Goal: Contribute content: Contribute content

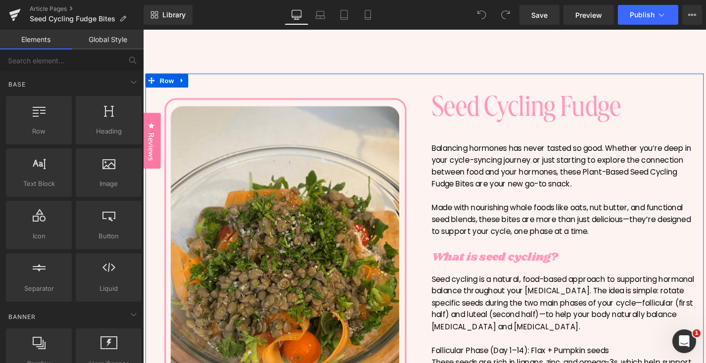
scroll to position [79, 0]
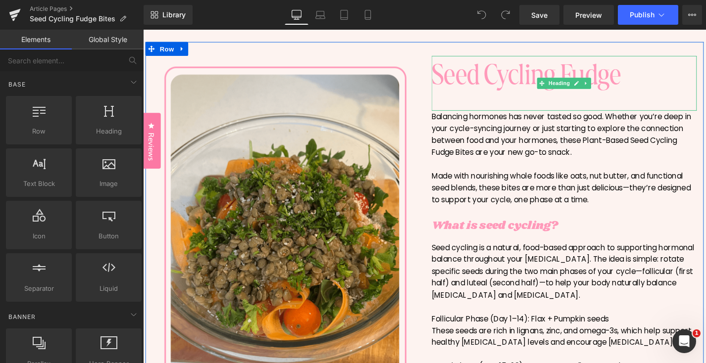
click at [531, 74] on h1 "Seed Cycling Fudge" at bounding box center [591, 76] width 282 height 39
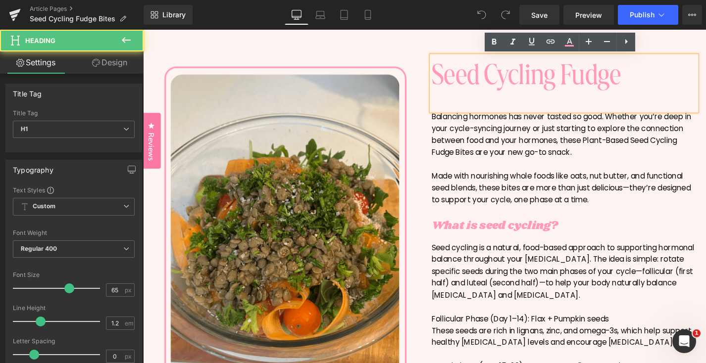
click at [652, 72] on h1 "Seed Cycling Fudge" at bounding box center [591, 76] width 282 height 39
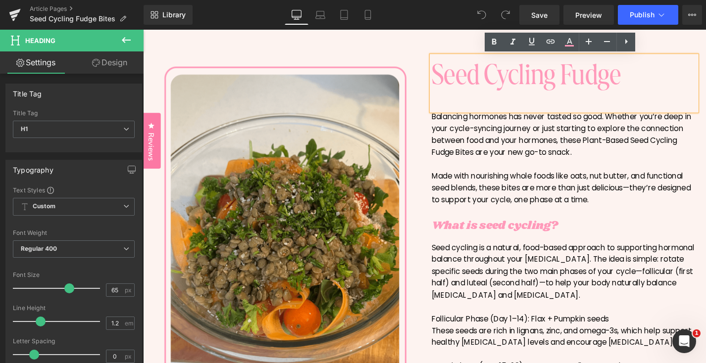
click at [532, 169] on div at bounding box center [591, 172] width 282 height 13
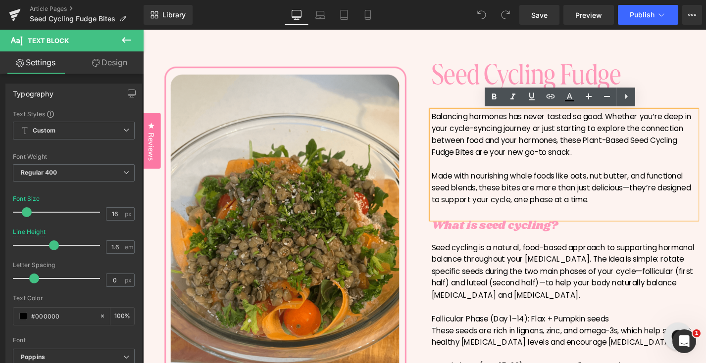
scroll to position [0, 0]
click at [506, 155] on div "Balancing hormones has never tasted so good. Whether you’re deep in your cycle-…" at bounding box center [591, 141] width 282 height 51
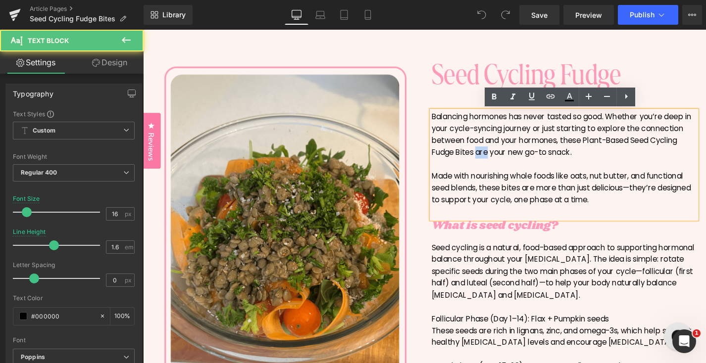
click at [506, 155] on div "Balancing hormones has never tasted so good. Whether you’re deep in your cycle-…" at bounding box center [591, 141] width 282 height 51
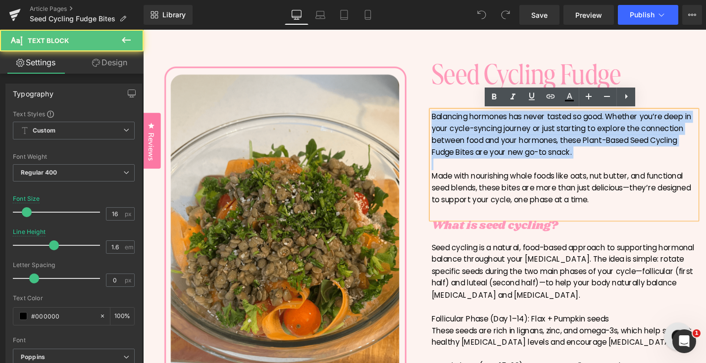
click at [506, 155] on div "Balancing hormones has never tasted so good. Whether you’re deep in your cycle-…" at bounding box center [591, 141] width 282 height 51
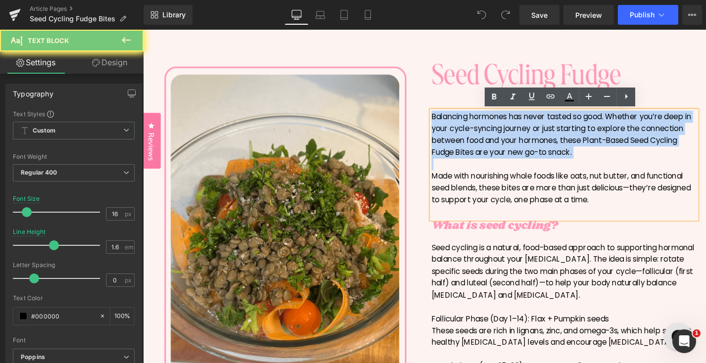
click at [506, 155] on div "Balancing hormones has never tasted so good. Whether you’re deep in your cycle-…" at bounding box center [591, 141] width 282 height 51
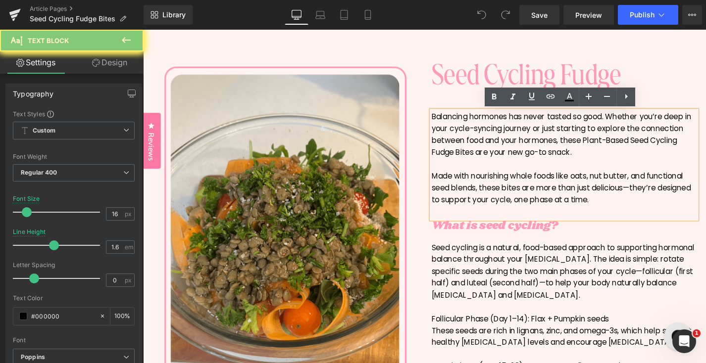
click at [612, 214] on div "Made with nourishing whole foods like oats, nut butter, and functional seed ble…" at bounding box center [591, 198] width 282 height 38
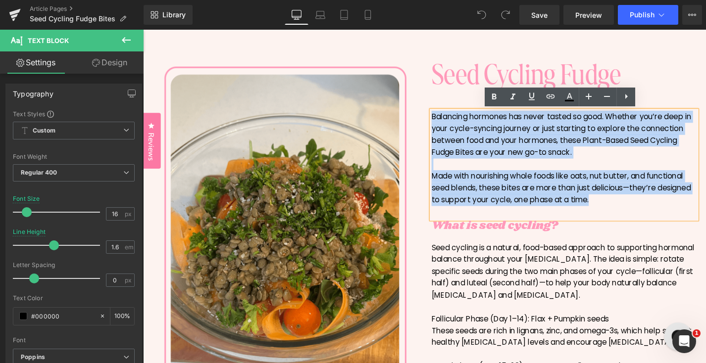
drag, startPoint x: 622, startPoint y: 212, endPoint x: 452, endPoint y: 125, distance: 191.1
click at [452, 125] on div "Balancing hormones has never tasted so good. Whether you’re deep in your cycle-…" at bounding box center [591, 173] width 282 height 115
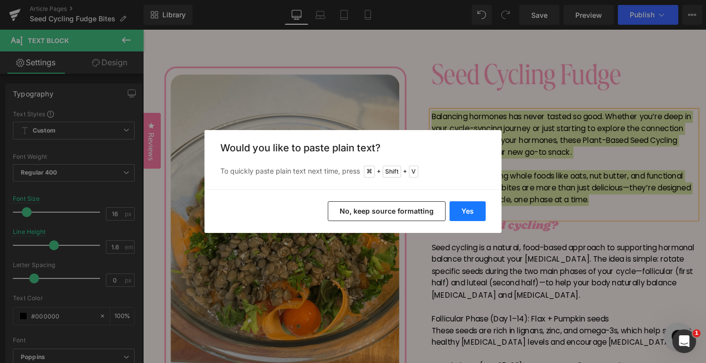
click at [476, 211] on button "Yes" at bounding box center [468, 212] width 36 height 20
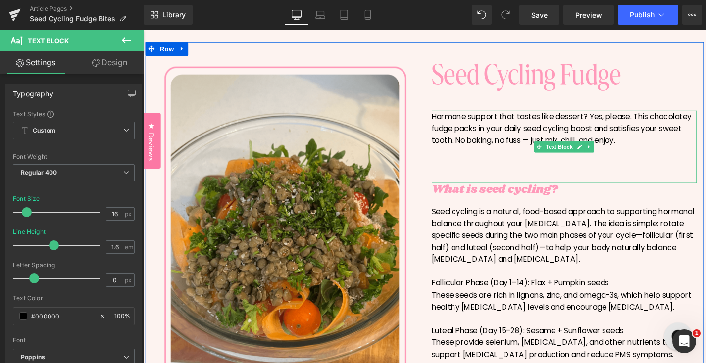
click at [549, 167] on div at bounding box center [591, 172] width 282 height 13
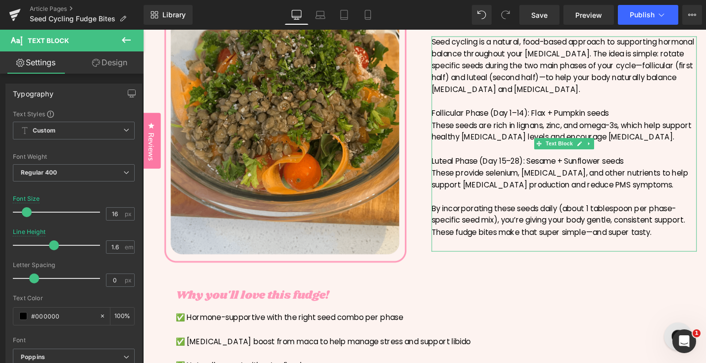
scroll to position [194, 0]
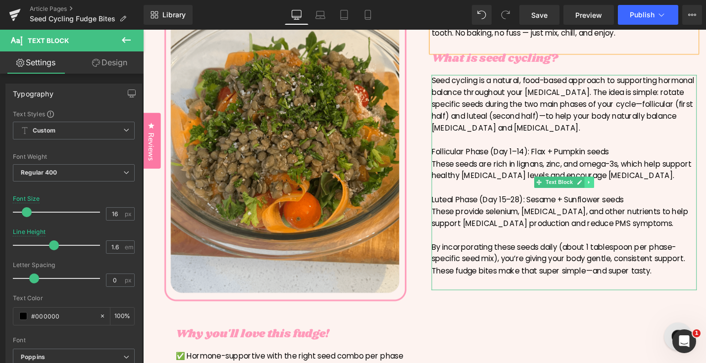
click at [616, 195] on link at bounding box center [618, 192] width 10 height 12
click at [596, 229] on div "These provide selenium, vitamin E, and other nutrients to help support progeste…" at bounding box center [591, 229] width 282 height 25
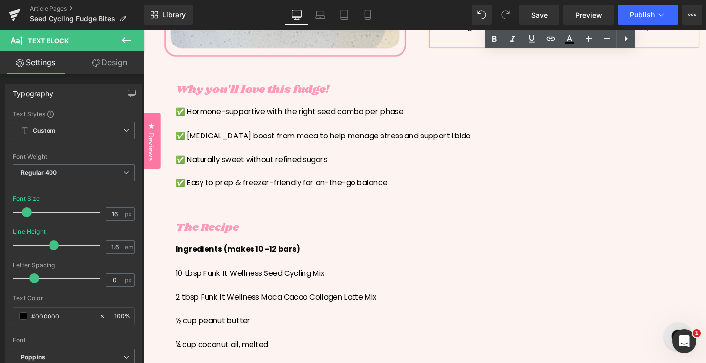
scroll to position [399, 0]
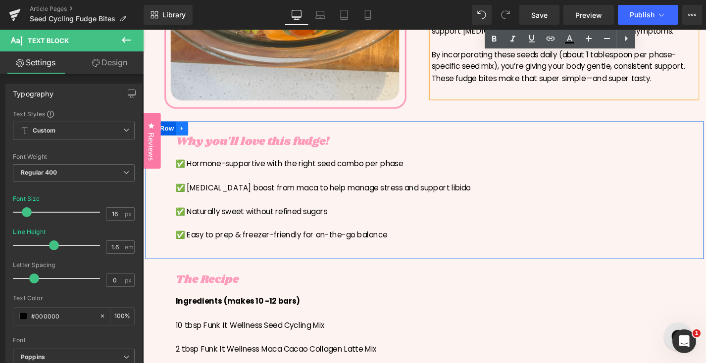
click at [187, 134] on link at bounding box center [184, 134] width 13 height 15
click at [207, 133] on icon at bounding box center [210, 134] width 7 height 7
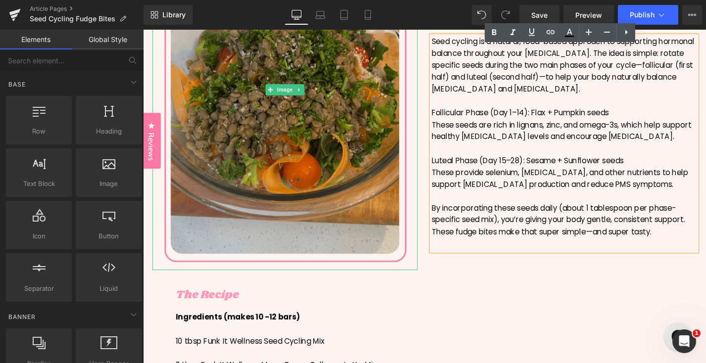
scroll to position [247, 0]
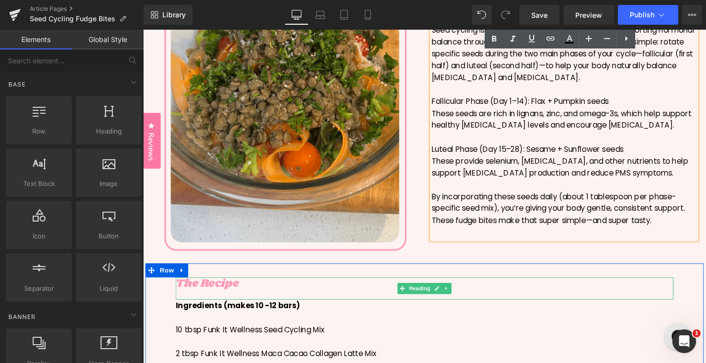
click at [218, 301] on h3 "The Recipe" at bounding box center [443, 301] width 530 height 14
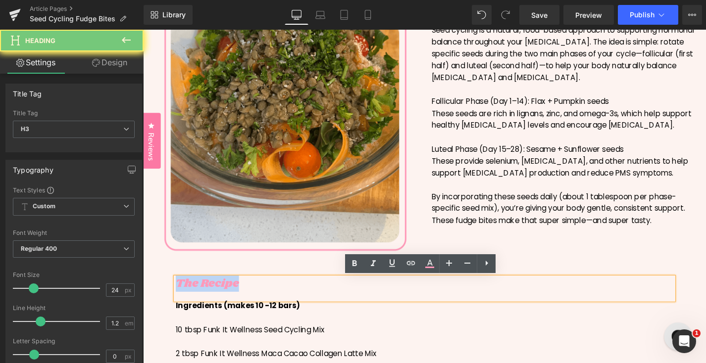
copy h3 "The Recipe"
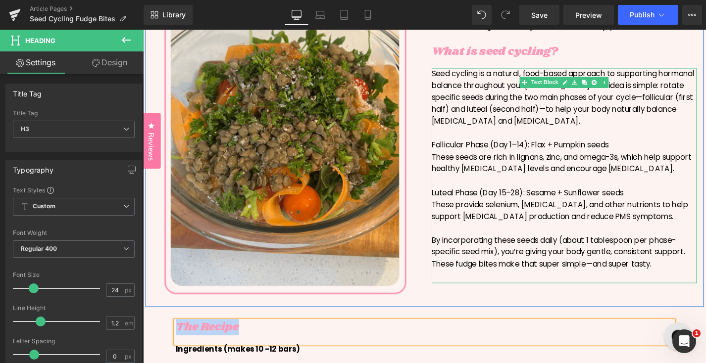
scroll to position [127, 0]
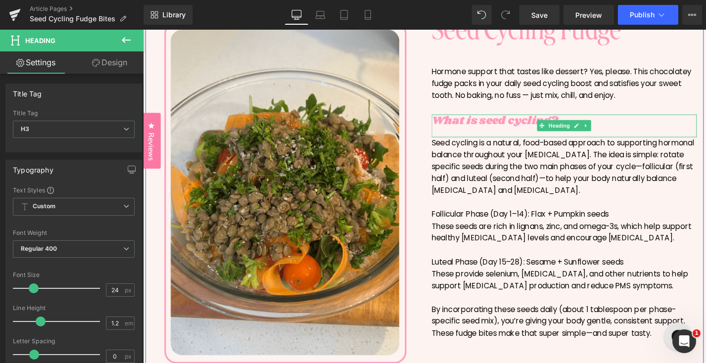
click at [492, 128] on h3 "What is seed cycling?" at bounding box center [591, 127] width 282 height 14
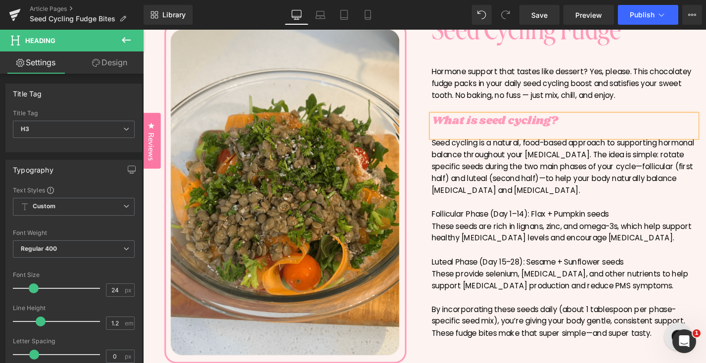
click at [492, 128] on h3 "What is seed cycling?" at bounding box center [591, 127] width 282 height 14
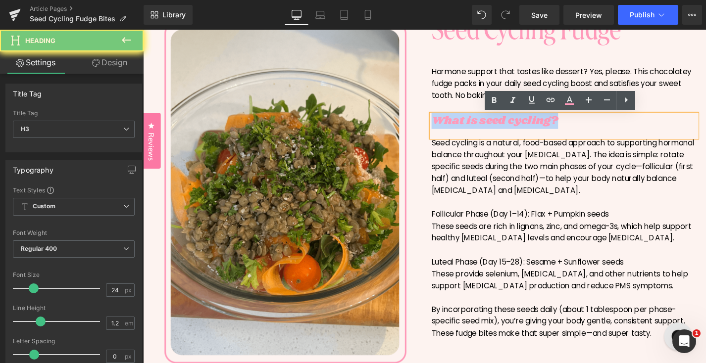
paste div
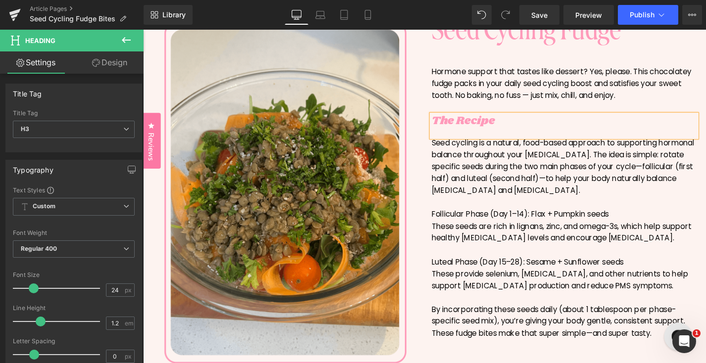
click at [496, 188] on div "Seed cycling is a natural, food-based approach to supporting hormonal balance t…" at bounding box center [591, 175] width 282 height 63
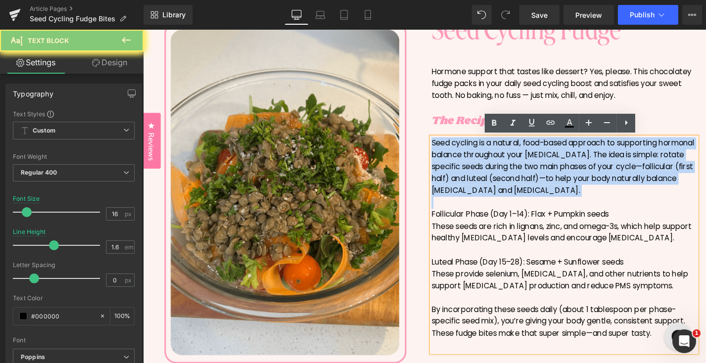
click at [496, 188] on div "Seed cycling is a natural, food-based approach to supporting hormonal balance t…" at bounding box center [591, 175] width 282 height 63
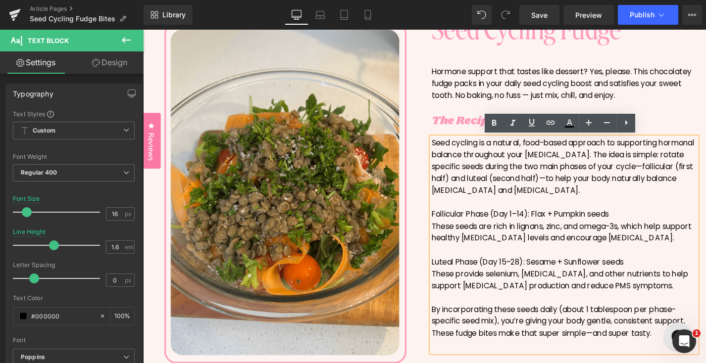
click at [507, 266] on div at bounding box center [591, 264] width 282 height 13
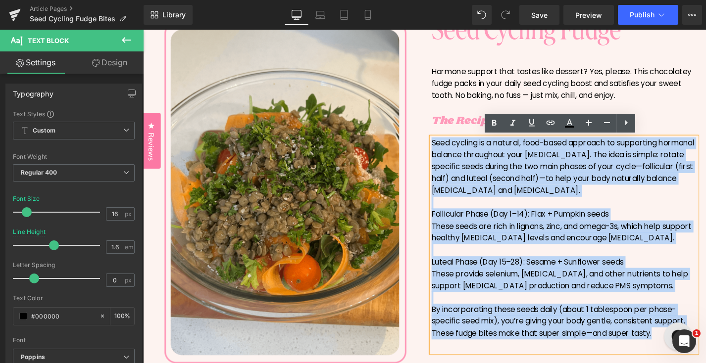
drag, startPoint x: 688, startPoint y: 356, endPoint x: 450, endPoint y: 152, distance: 313.7
click at [450, 152] on div "Seed cycling is a natural, food-based approach to supporting hormonal balance t…" at bounding box center [591, 258] width 282 height 229
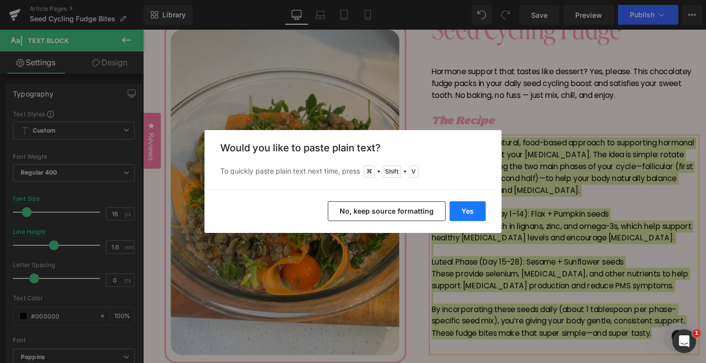
click at [461, 207] on button "Yes" at bounding box center [468, 212] width 36 height 20
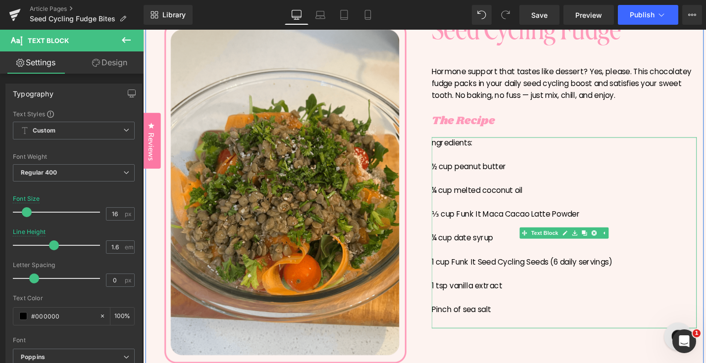
click at [453, 153] on div "ngredients:" at bounding box center [591, 150] width 282 height 13
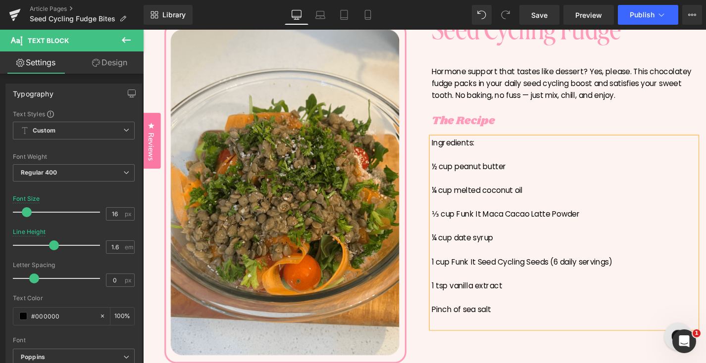
click at [583, 184] on div at bounding box center [591, 188] width 282 height 13
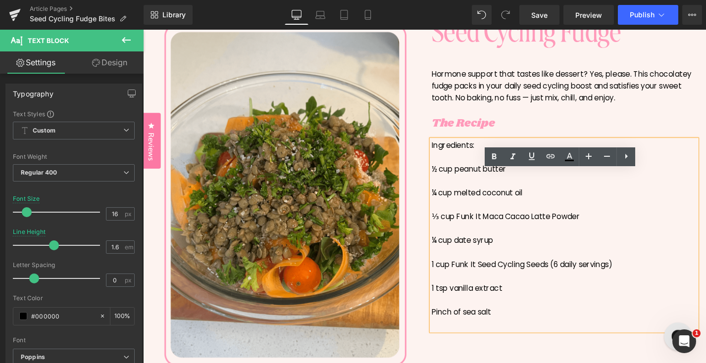
scroll to position [82, 0]
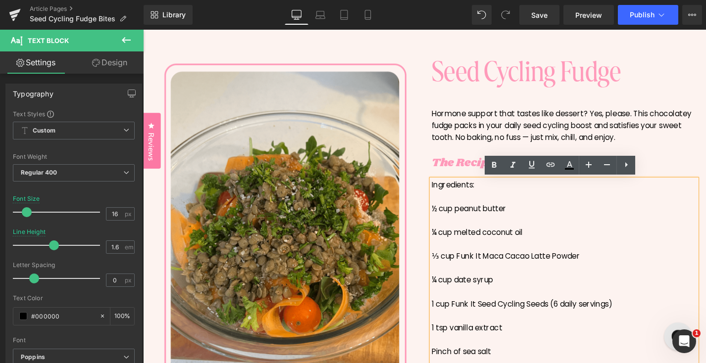
click at [495, 199] on div "Ingredients:" at bounding box center [591, 195] width 282 height 13
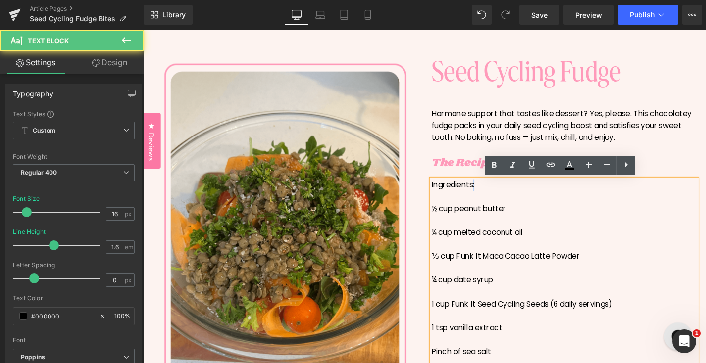
click at [495, 199] on div "Ingredients:" at bounding box center [591, 195] width 282 height 13
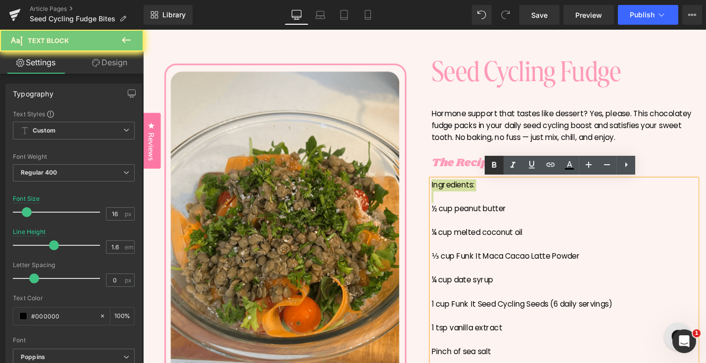
click at [495, 167] on icon at bounding box center [494, 165] width 4 height 6
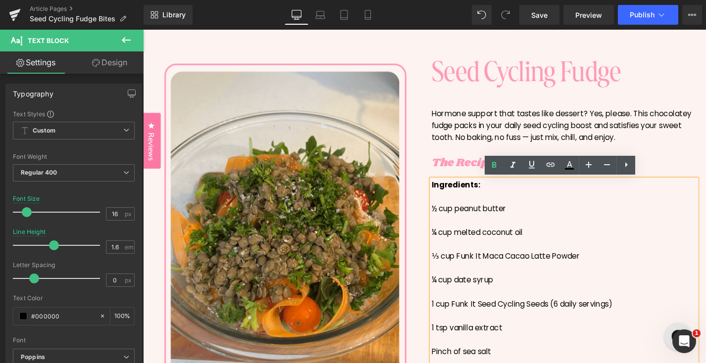
click at [511, 200] on div "Ingredients:" at bounding box center [591, 195] width 282 height 13
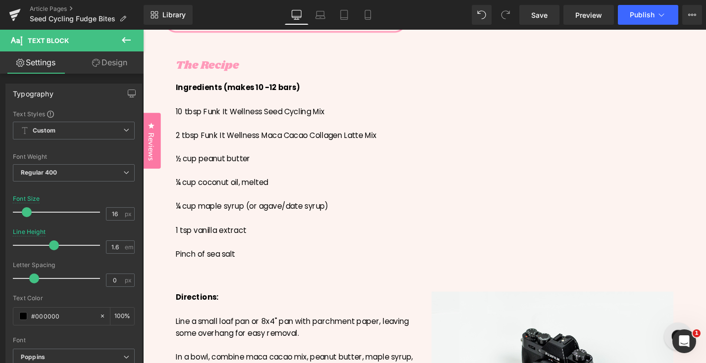
scroll to position [424, 0]
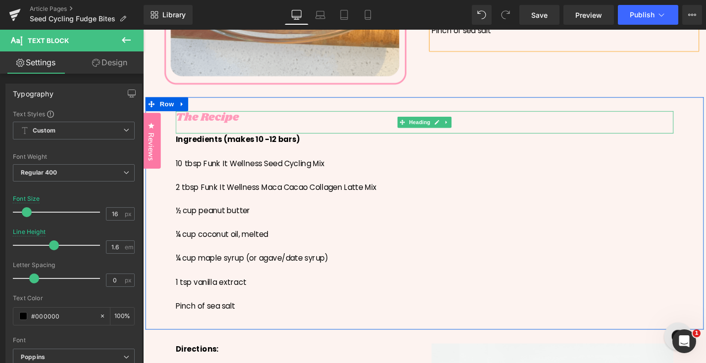
click at [234, 125] on h3 "The Recipe" at bounding box center [443, 123] width 530 height 14
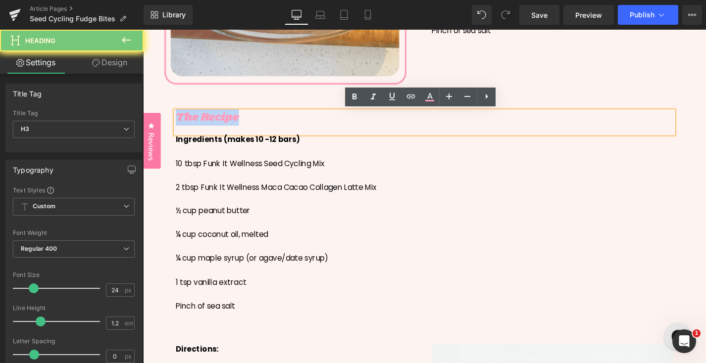
click at [234, 125] on h3 "The Recipe" at bounding box center [443, 123] width 530 height 14
click at [385, 160] on div at bounding box center [443, 159] width 530 height 13
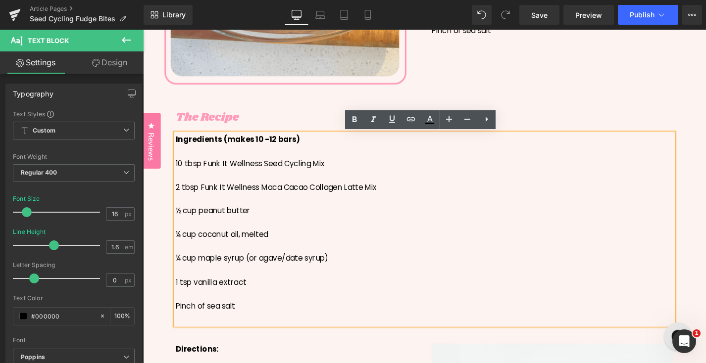
click at [289, 117] on div "The Recipe Heading" at bounding box center [443, 128] width 530 height 24
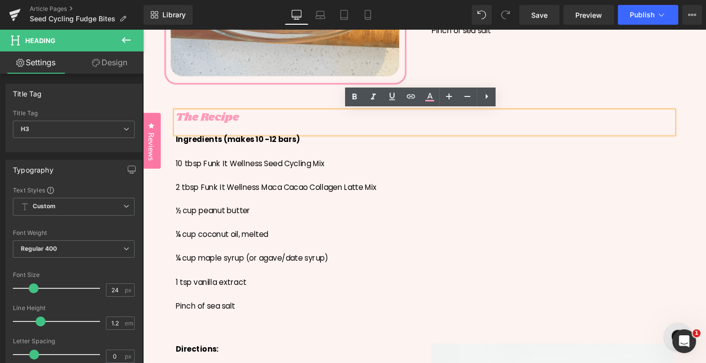
click at [512, 111] on div "The Recipe Heading Ingredients (makes 10 -12 bars) 10 tbsp Funk It Wellness See…" at bounding box center [443, 226] width 594 height 248
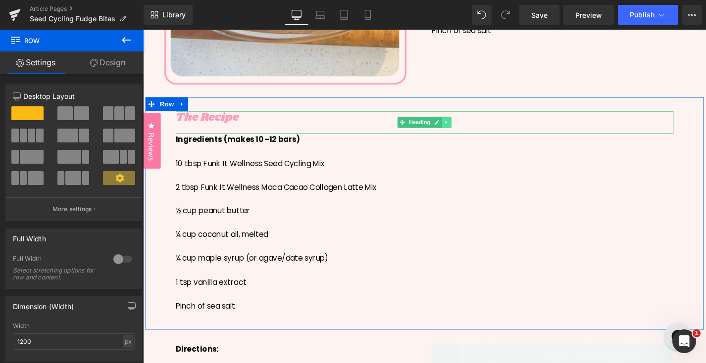
click at [466, 125] on icon at bounding box center [465, 128] width 5 height 6
click at [473, 130] on icon at bounding box center [471, 128] width 5 height 6
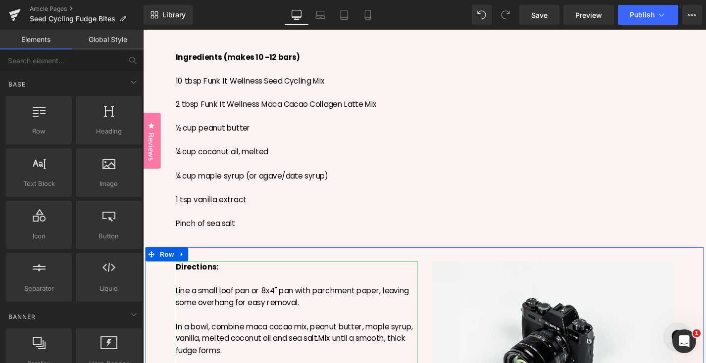
scroll to position [397, 0]
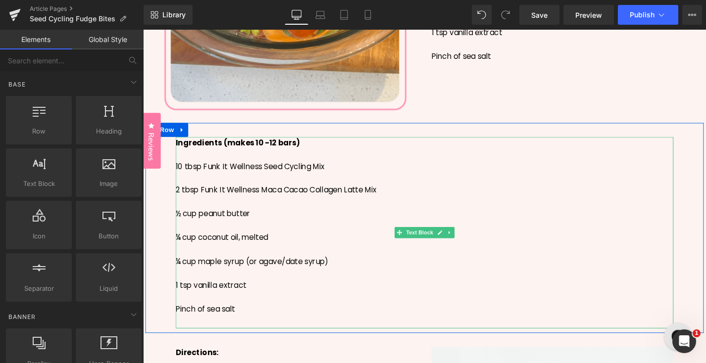
click at [207, 151] on strong "Ingredients (makes 10 -12 bars)" at bounding box center [244, 150] width 132 height 11
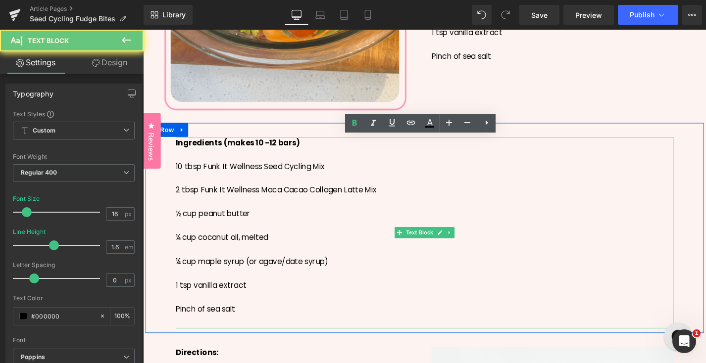
click at [207, 151] on strong "Ingredients (makes 10 -12 bars)" at bounding box center [244, 150] width 132 height 11
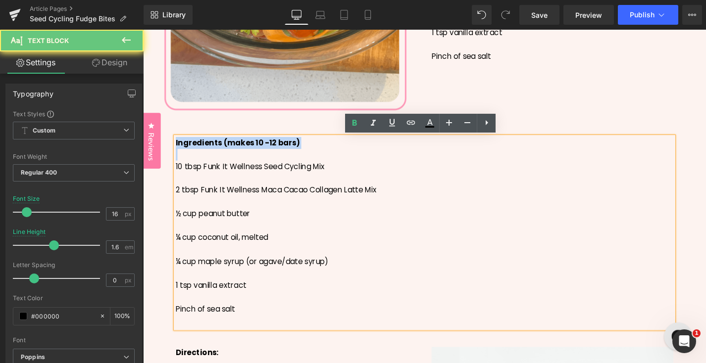
click at [207, 151] on strong "Ingredients (makes 10 -12 bars)" at bounding box center [244, 150] width 132 height 11
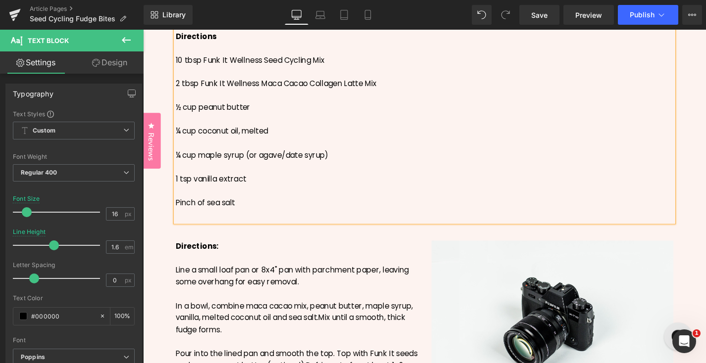
scroll to position [518, 0]
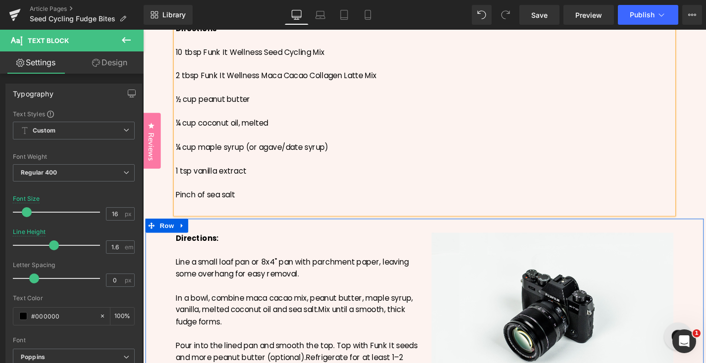
click at [185, 238] on icon at bounding box center [184, 238] width 7 height 7
click at [213, 241] on link at bounding box center [210, 238] width 13 height 15
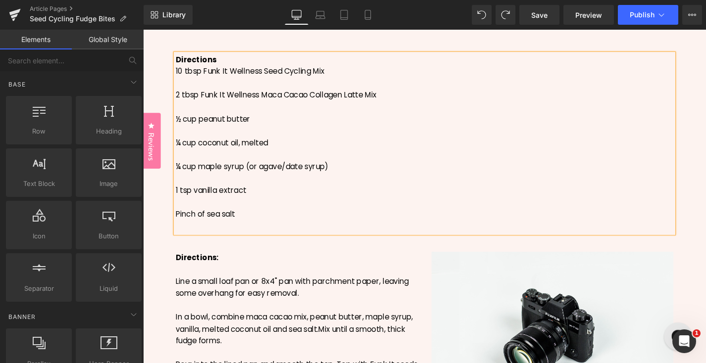
scroll to position [479, 0]
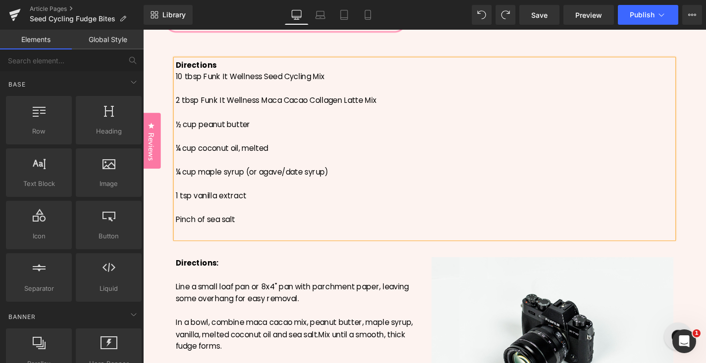
click at [235, 63] on div "Directions" at bounding box center [443, 67] width 530 height 13
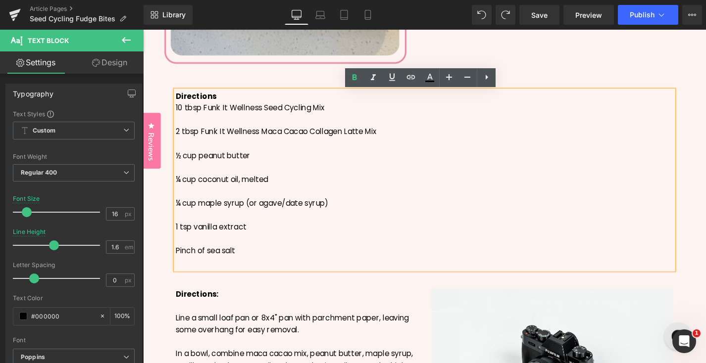
scroll to position [445, 0]
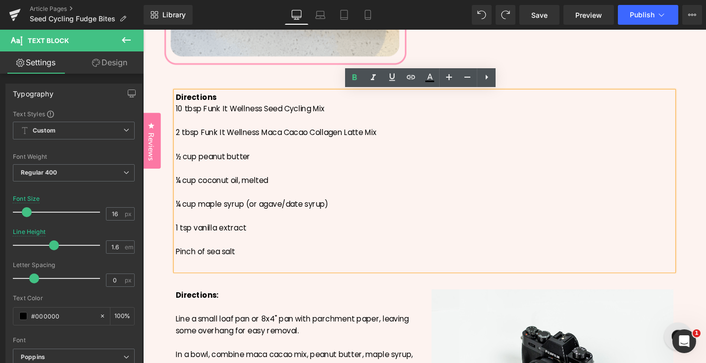
click at [143, 30] on div at bounding box center [143, 30] width 0 height 0
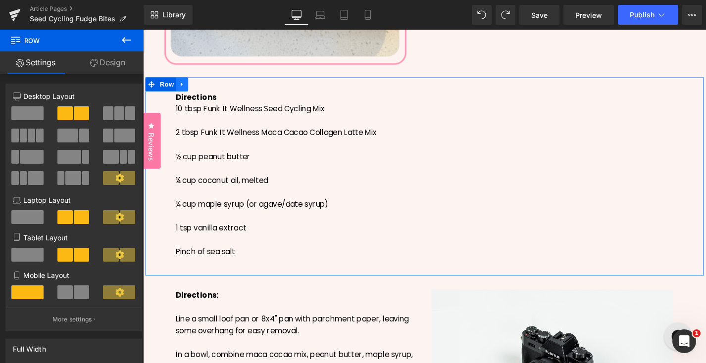
click at [184, 89] on icon at bounding box center [184, 87] width 7 height 7
click at [214, 91] on link at bounding box center [210, 88] width 13 height 15
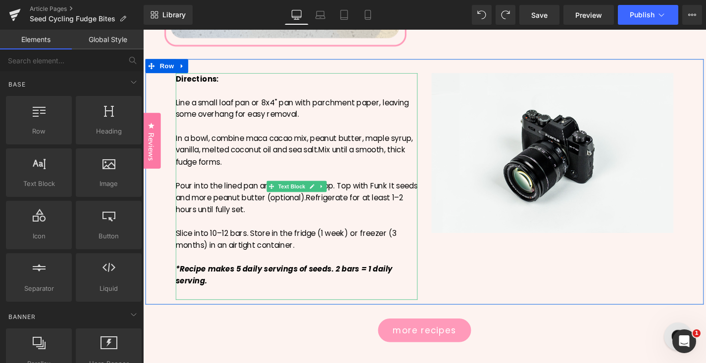
scroll to position [474, 0]
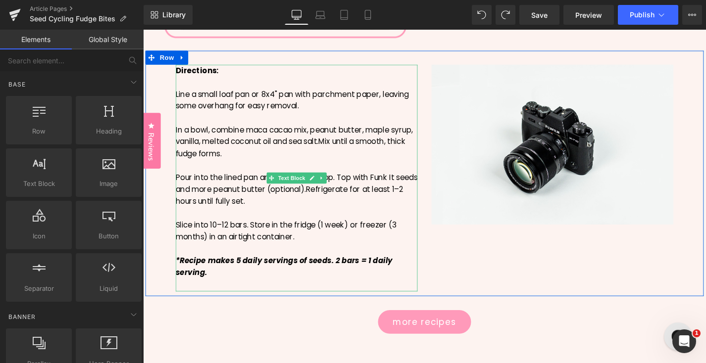
click at [312, 251] on div "Slice into 10–12 bars. Store in the fridge (1 week) or freezer (3 months) in an…" at bounding box center [306, 243] width 257 height 25
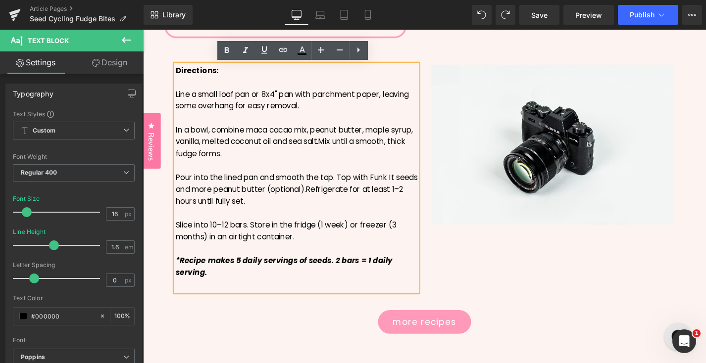
drag, startPoint x: 310, startPoint y: 250, endPoint x: 177, endPoint y: 102, distance: 198.8
click at [178, 102] on div "Directions: Line a small loaf pan or 8x4" pan with parchment paper, leaving som…" at bounding box center [306, 188] width 257 height 242
click at [178, 102] on span "Line a small loaf pan or 8x4" pan with parchment paper, leaving some overhang f…" at bounding box center [302, 105] width 248 height 24
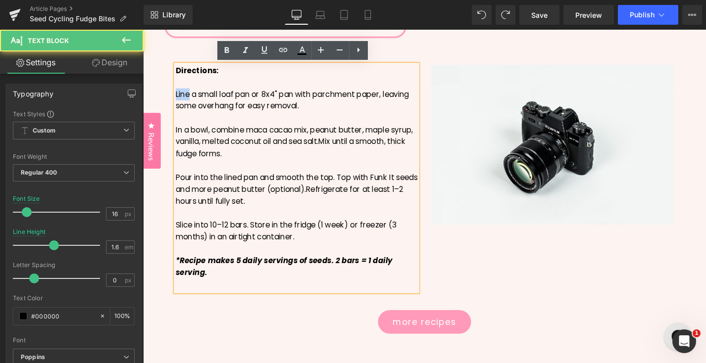
click at [178, 102] on span "Line a small loaf pan or 8x4" pan with parchment paper, leaving some overhang f…" at bounding box center [302, 105] width 248 height 24
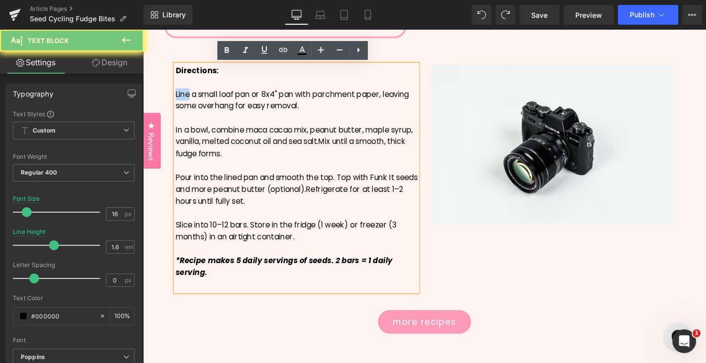
click at [178, 99] on span "Line a small loaf pan or 8x4" pan with parchment paper, leaving some overhang f…" at bounding box center [302, 105] width 248 height 24
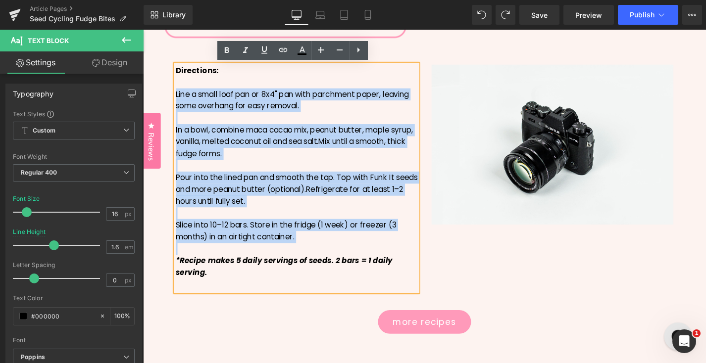
drag, startPoint x: 178, startPoint y: 99, endPoint x: 309, endPoint y: 249, distance: 199.3
click at [309, 249] on div "Directions: Line a small loaf pan or 8x4" pan with parchment paper, leaving som…" at bounding box center [306, 188] width 257 height 242
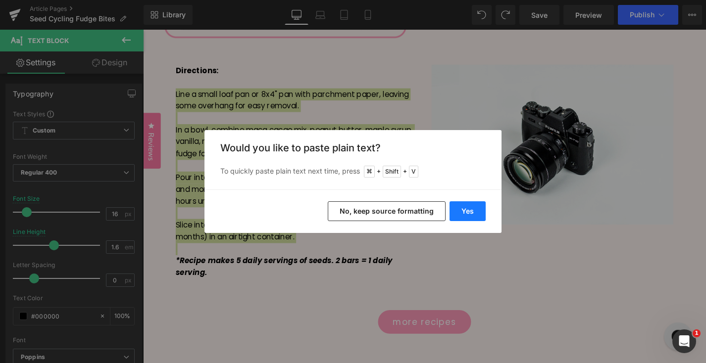
click at [459, 216] on button "Yes" at bounding box center [468, 212] width 36 height 20
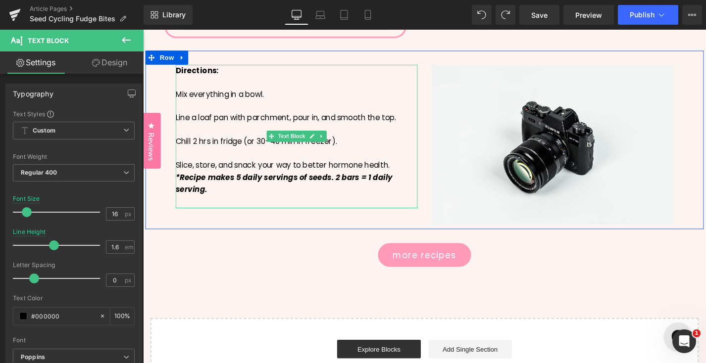
click at [415, 176] on div "Slice, store, and snack your way to better hormone health." at bounding box center [306, 174] width 257 height 13
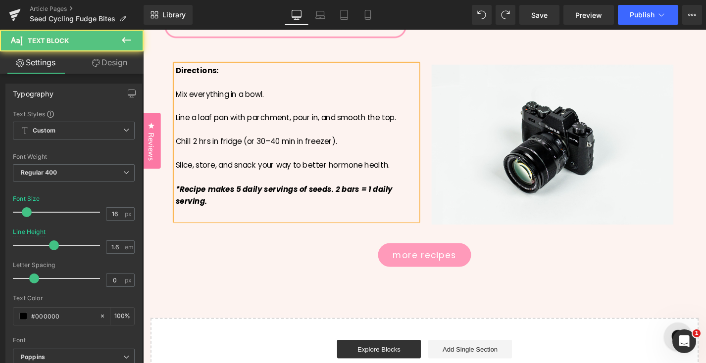
click at [245, 202] on strong "*Recipe makes 5 daily servings of seeds. 2 bars = 1 daily serving." at bounding box center [293, 206] width 231 height 24
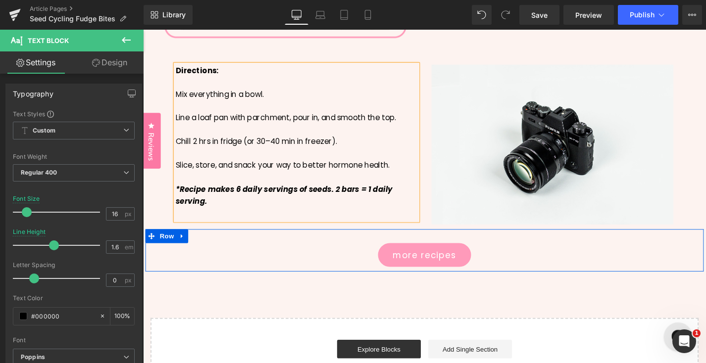
click at [332, 252] on div "more recipes Button Row" at bounding box center [443, 264] width 594 height 45
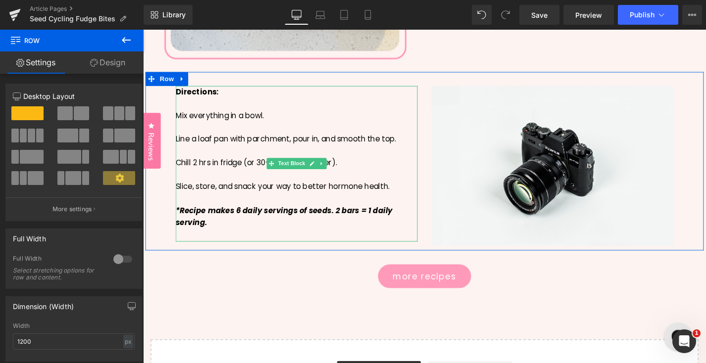
scroll to position [434, 0]
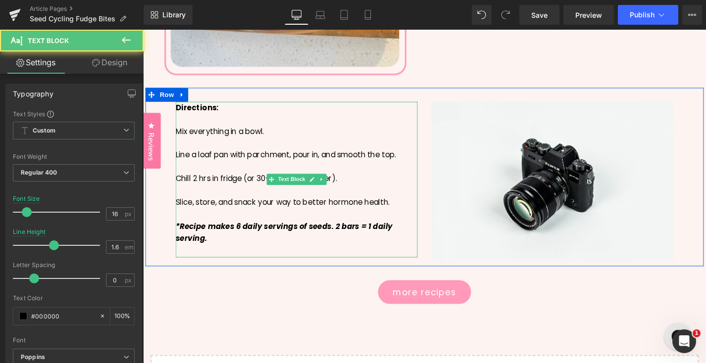
drag, startPoint x: 346, startPoint y: 240, endPoint x: 361, endPoint y: 248, distance: 17.1
click at [361, 248] on div "*Recipe makes 6 daily servings of seeds. 2 bars = 1 daily serving." at bounding box center [306, 245] width 257 height 25
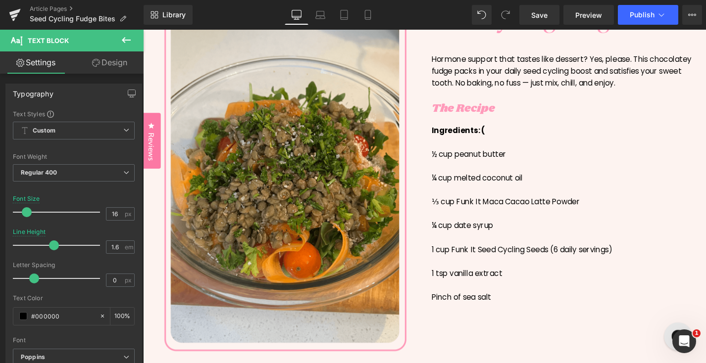
scroll to position [117, 0]
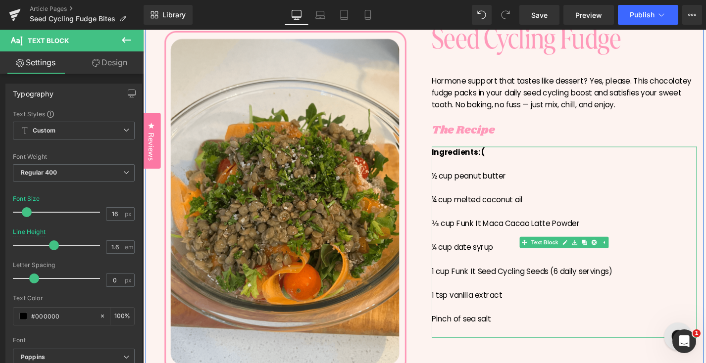
click at [512, 159] on div "Ingredients: (" at bounding box center [591, 160] width 282 height 13
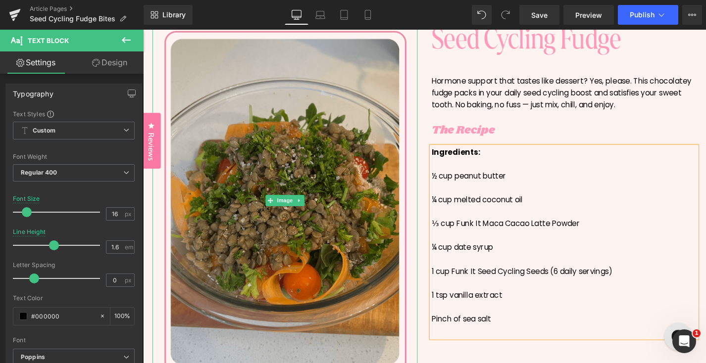
scroll to position [431, 0]
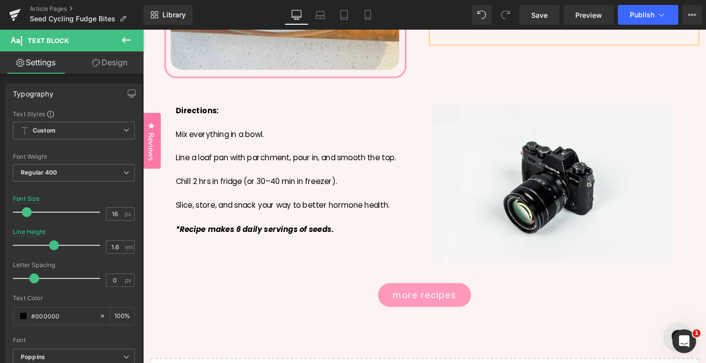
click at [380, 250] on div "Directions: Mix everything in a bowl. Line a loaf pan with parchment, pour in, …" at bounding box center [306, 187] width 257 height 154
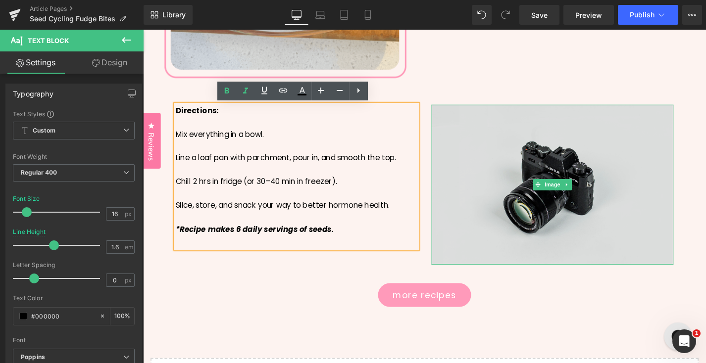
click at [502, 234] on img at bounding box center [578, 195] width 257 height 171
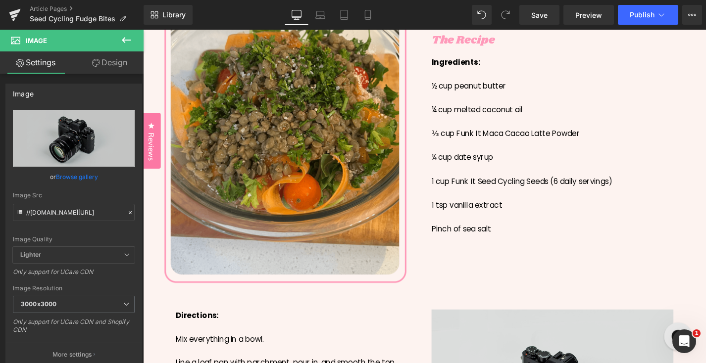
scroll to position [409, 0]
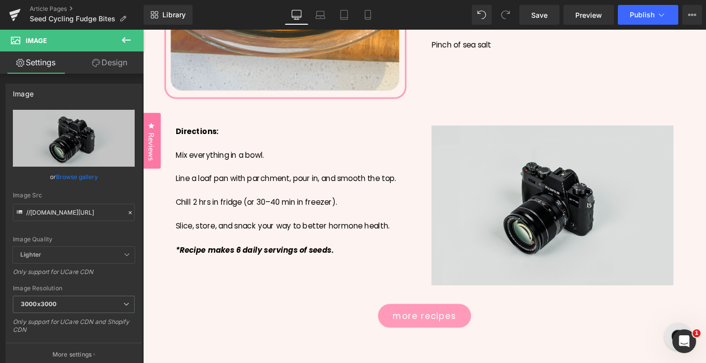
click at [560, 203] on img at bounding box center [578, 217] width 257 height 171
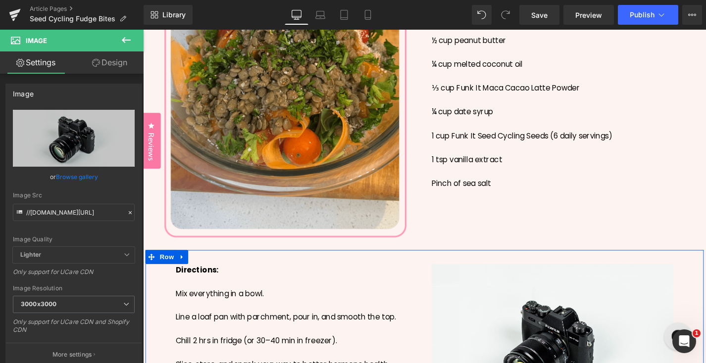
scroll to position [241, 0]
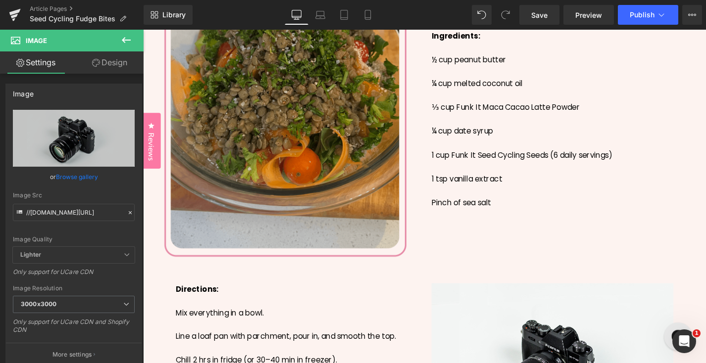
click at [291, 127] on img at bounding box center [294, 88] width 282 height 384
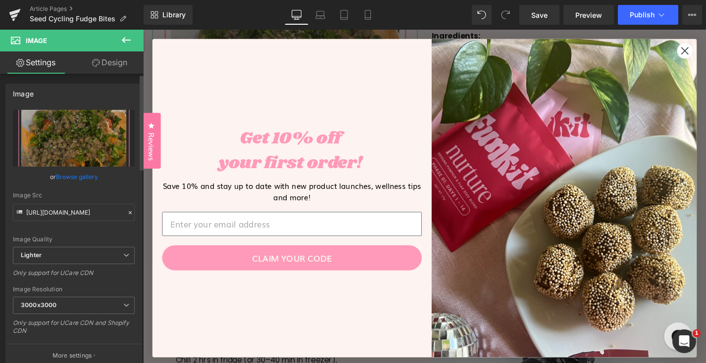
click at [75, 174] on link "Browse gallery" at bounding box center [77, 176] width 42 height 17
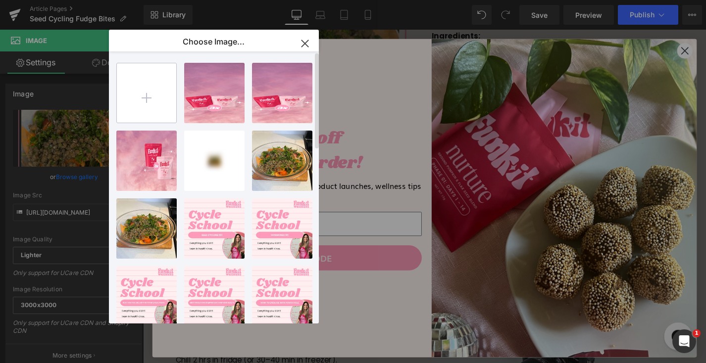
click at [169, 96] on input "file" at bounding box center [146, 92] width 59 height 59
type input "C:\fakepath\Recipe Image - lentil-salad copy 3.png"
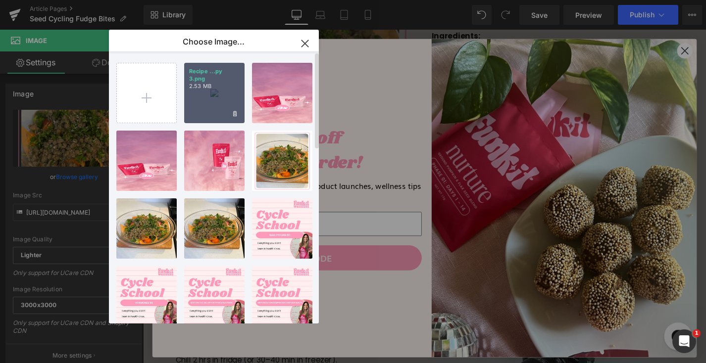
click at [239, 89] on div "Recipe ...py 3.png 2.53 MB" at bounding box center [214, 93] width 60 height 60
type input "https://ucarecdn.com/0c1d208e-d7c3-4459-8782-d1d4eeac0487/-/format/auto/-/previ…"
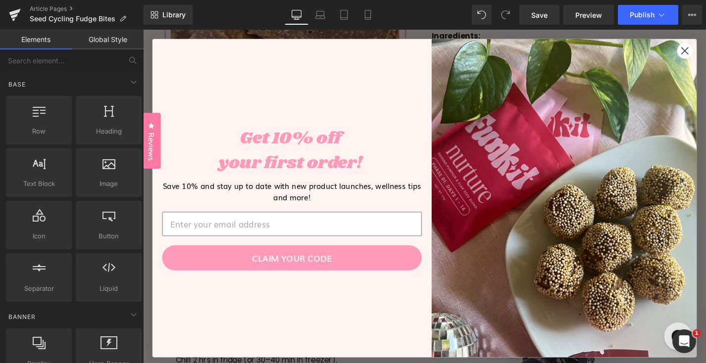
click at [706, 46] on circle "Close dialog" at bounding box center [720, 52] width 16 height 16
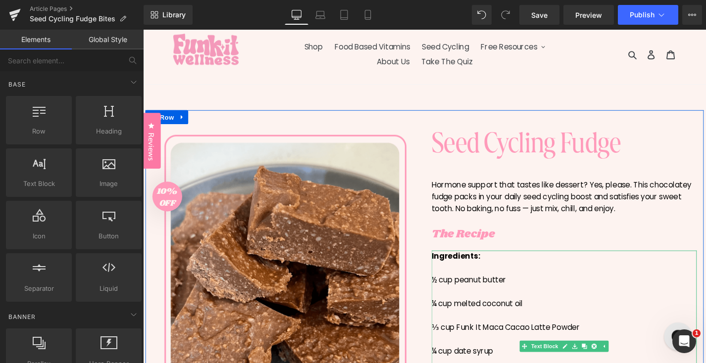
scroll to position [0, 0]
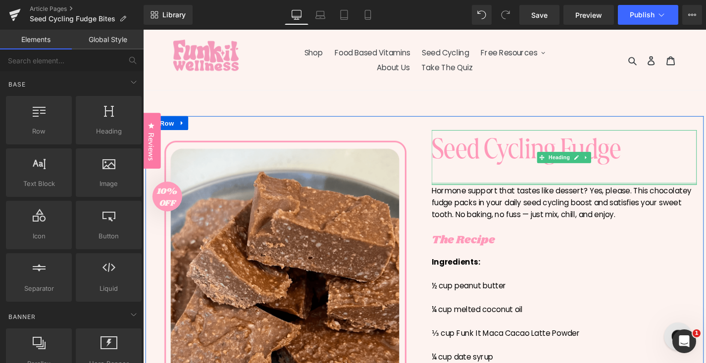
click at [536, 193] on div at bounding box center [591, 194] width 282 height 2
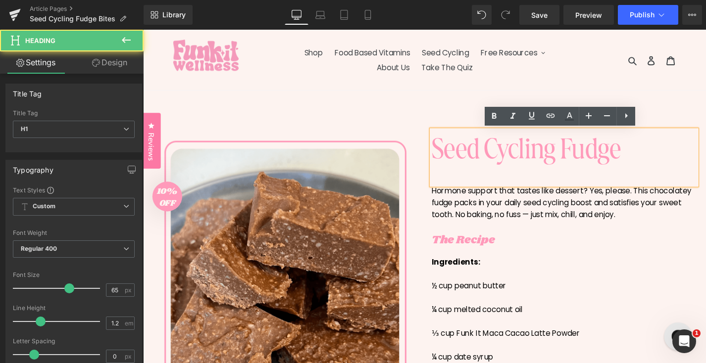
click at [529, 184] on div "Seed Cycling Fudge" at bounding box center [591, 166] width 282 height 58
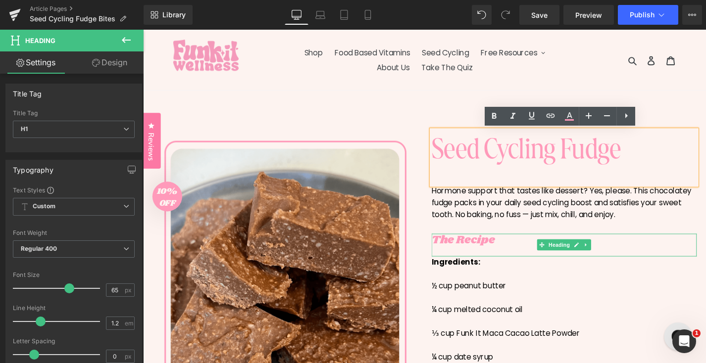
click at [562, 258] on h3 "The Recipe" at bounding box center [591, 254] width 282 height 14
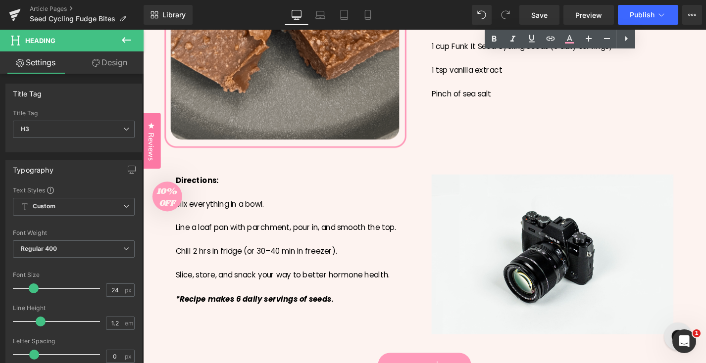
scroll to position [395, 0]
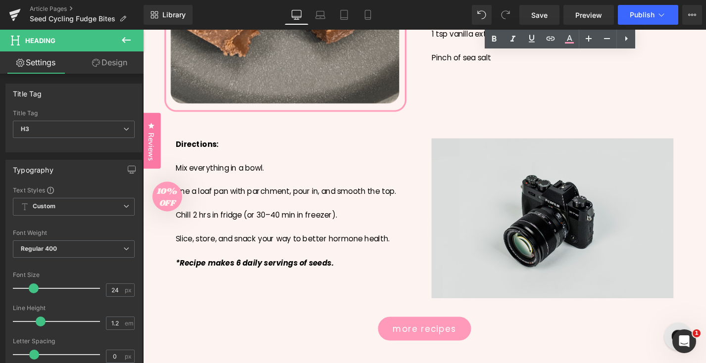
click at [562, 257] on img at bounding box center [578, 231] width 257 height 171
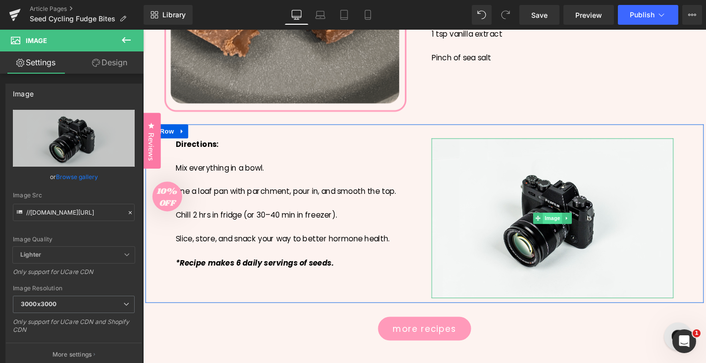
click at [571, 230] on span "Image" at bounding box center [578, 231] width 21 height 12
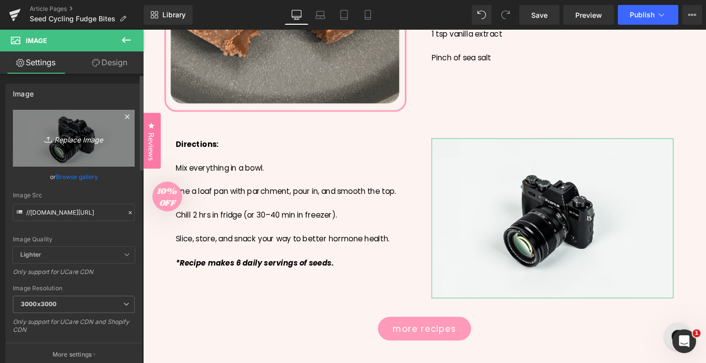
click at [84, 146] on link "Replace Image" at bounding box center [74, 138] width 122 height 57
click at [87, 141] on icon "Replace Image" at bounding box center [73, 138] width 79 height 12
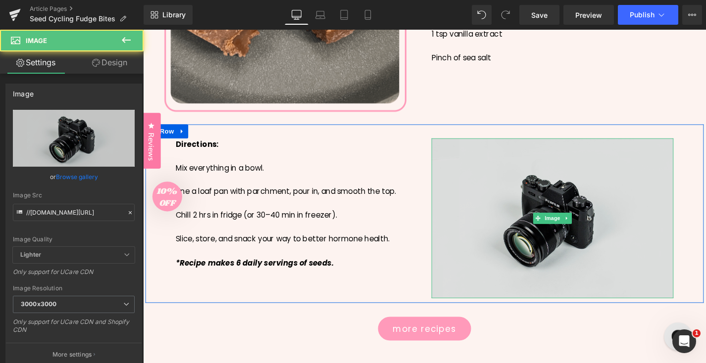
click at [560, 207] on img at bounding box center [578, 231] width 257 height 171
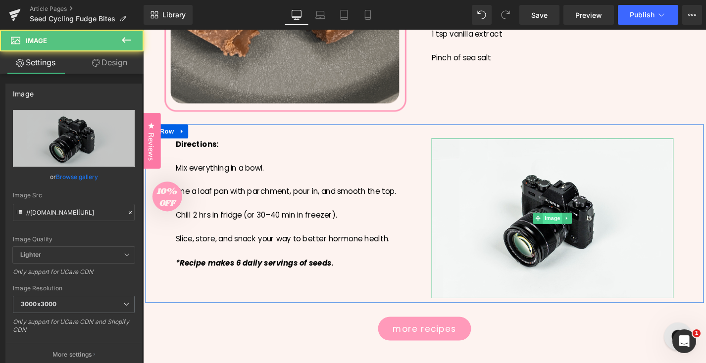
click at [569, 225] on link "Image" at bounding box center [573, 231] width 31 height 12
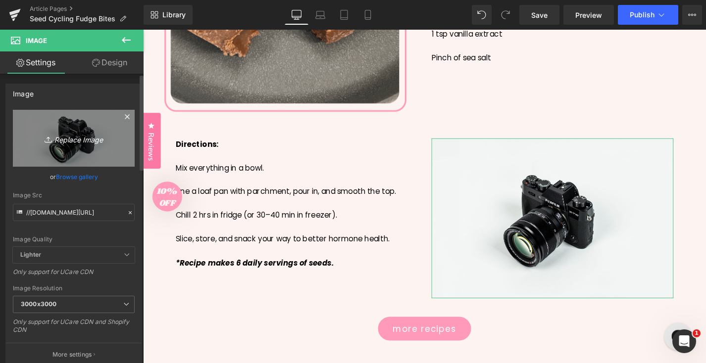
click at [79, 140] on icon "Replace Image" at bounding box center [73, 138] width 79 height 12
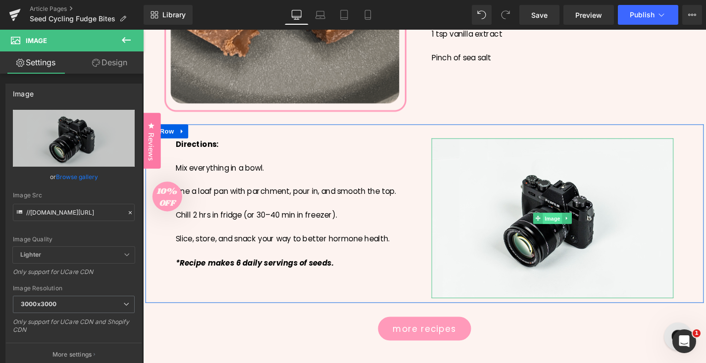
click at [583, 232] on span "Image" at bounding box center [578, 231] width 21 height 12
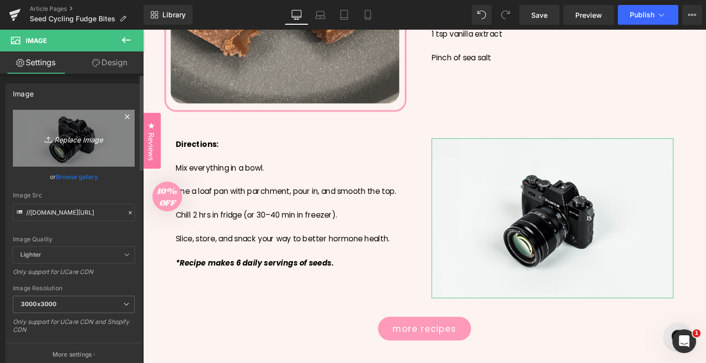
click at [70, 140] on icon "Replace Image" at bounding box center [73, 138] width 79 height 12
click at [68, 143] on icon "Replace Image" at bounding box center [73, 138] width 79 height 12
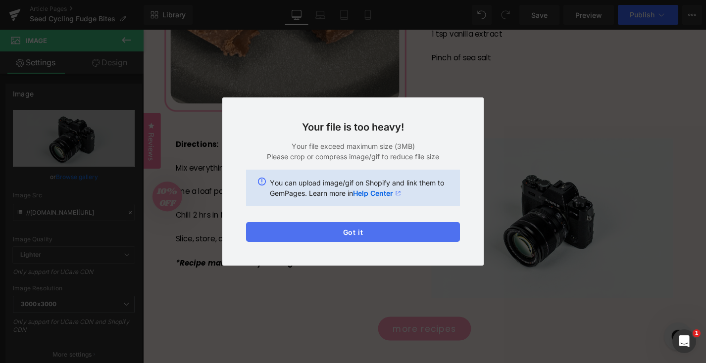
click at [409, 235] on button "Got it" at bounding box center [353, 232] width 214 height 20
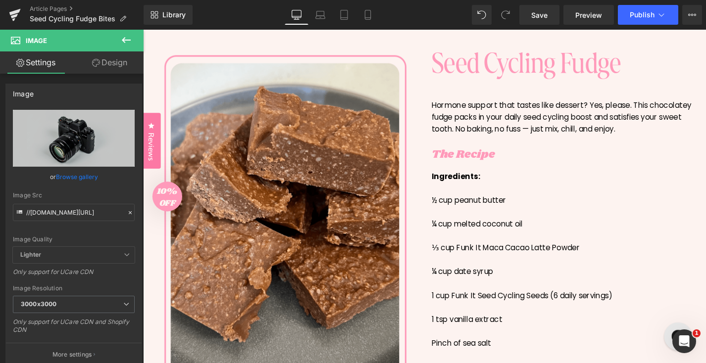
scroll to position [270, 0]
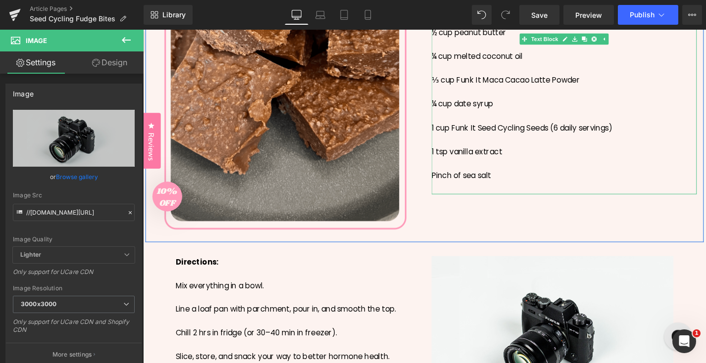
click at [542, 135] on div "1 cup Funk It Seed Cycling Seeds (6 daily servings)" at bounding box center [591, 134] width 282 height 13
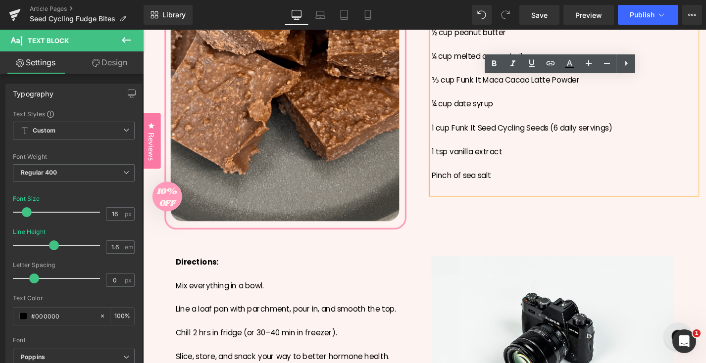
click at [510, 128] on div "1 cup Funk It Seed Cycling Seeds (6 daily servings)" at bounding box center [591, 134] width 282 height 13
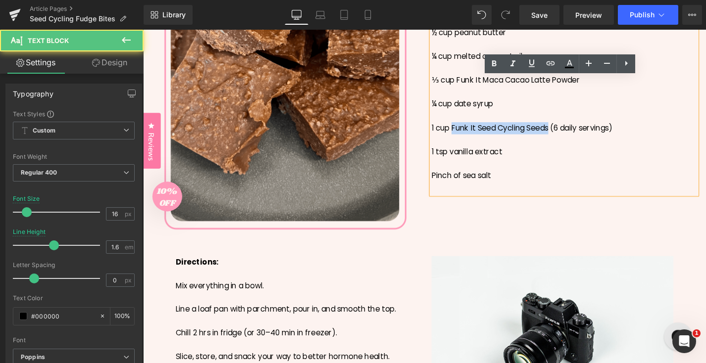
drag, startPoint x: 471, startPoint y: 138, endPoint x: 575, endPoint y: 139, distance: 104.0
click at [575, 139] on div "1 cup Funk It Seed Cycling Seeds (6 daily servings)" at bounding box center [591, 134] width 282 height 13
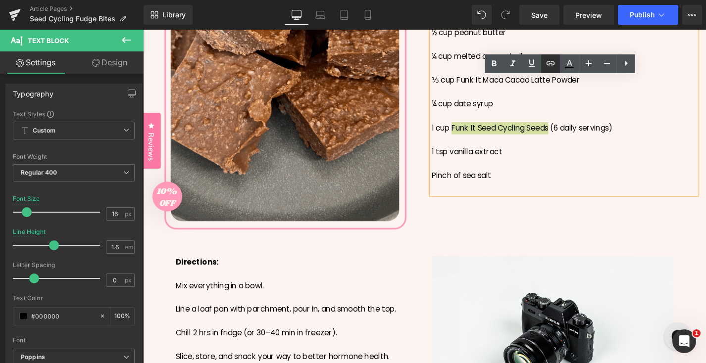
click at [556, 64] on icon at bounding box center [551, 63] width 12 height 12
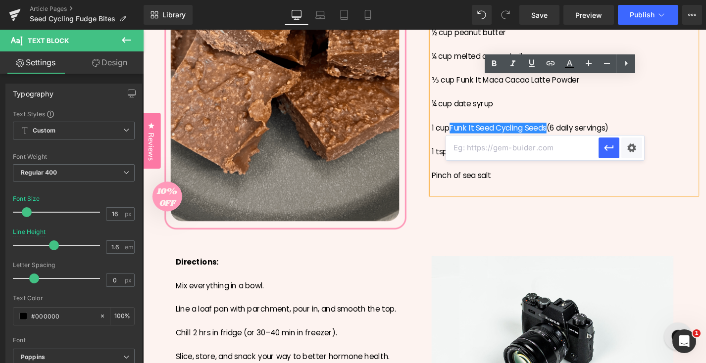
click at [546, 153] on input "text" at bounding box center [522, 148] width 153 height 25
paste input "https://funkitwellness.com/products/seed-cycling-kit-monthly"
type input "https://funkitwellness.com/products/seed-cycling-kit-monthly"
click at [610, 154] on button "button" at bounding box center [609, 148] width 21 height 21
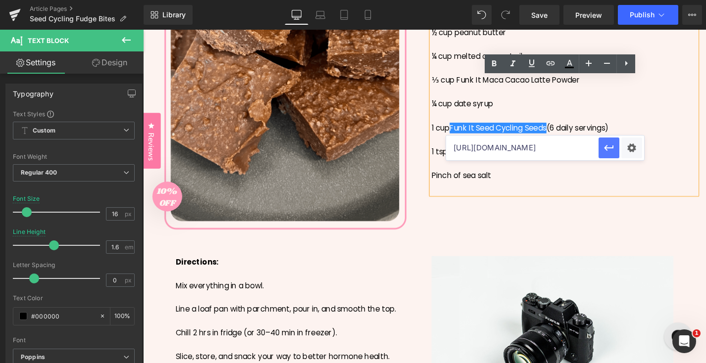
scroll to position [0, 0]
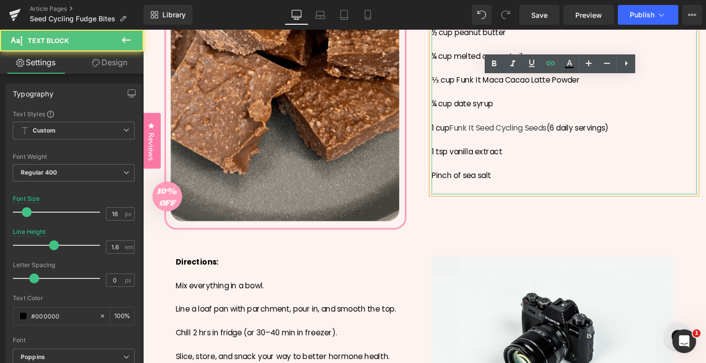
click at [628, 175] on div at bounding box center [591, 172] width 282 height 13
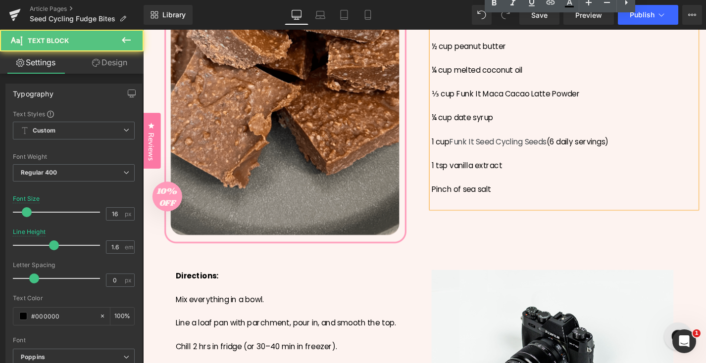
scroll to position [253, 0]
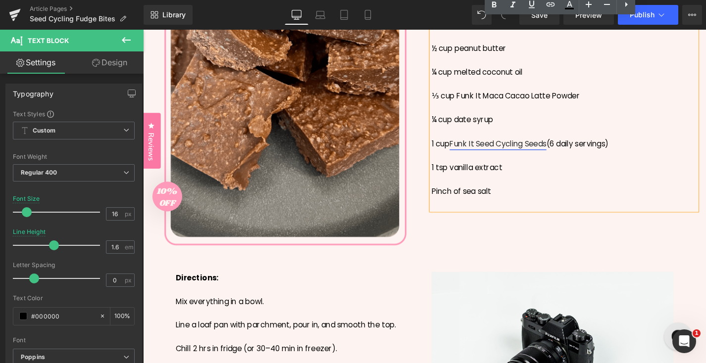
click at [566, 154] on link "Funk It Seed Cycling Seeds" at bounding box center [520, 151] width 103 height 11
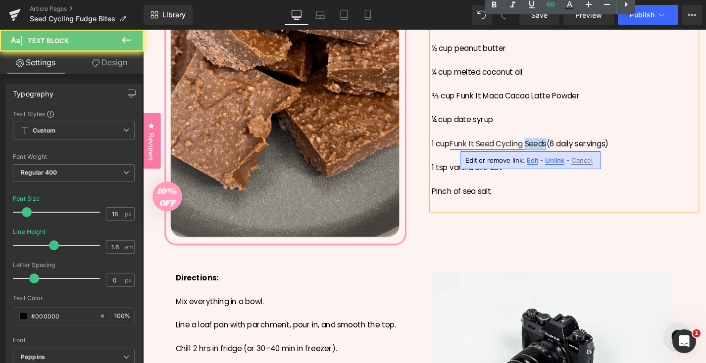
click at [566, 154] on link "Funk It Seed Cycling Seeds" at bounding box center [520, 151] width 103 height 11
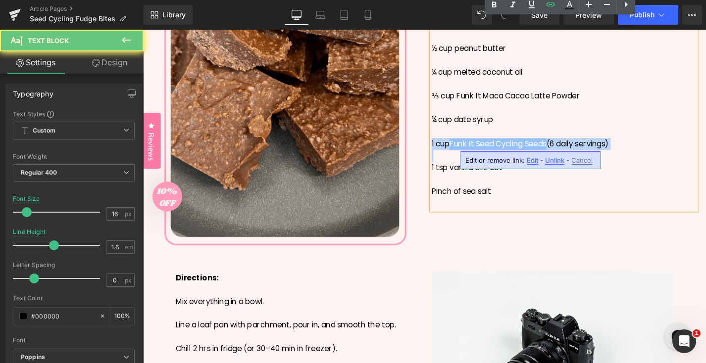
click at [566, 154] on link "Funk It Seed Cycling Seeds" at bounding box center [520, 151] width 103 height 11
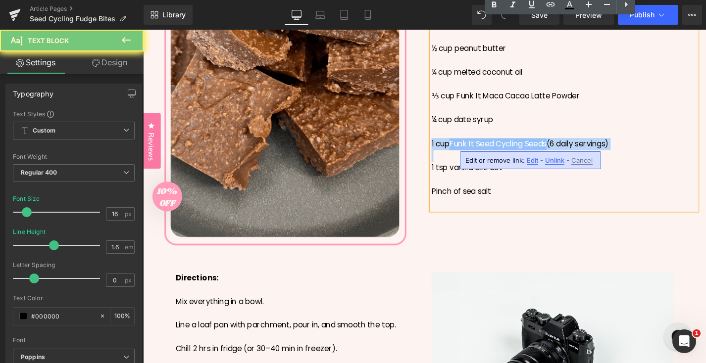
click at [566, 154] on link "Funk It Seed Cycling Seeds" at bounding box center [520, 151] width 103 height 11
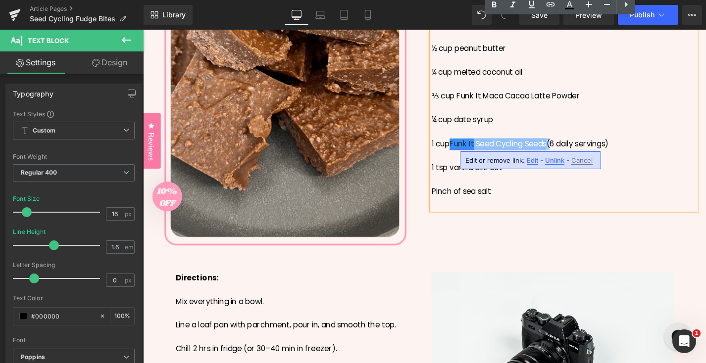
drag, startPoint x: 580, startPoint y: 152, endPoint x: 497, endPoint y: 151, distance: 82.7
click at [497, 151] on div "1 cup Funk It Seed Cycling Seeds (6 daily servings)" at bounding box center [591, 151] width 282 height 13
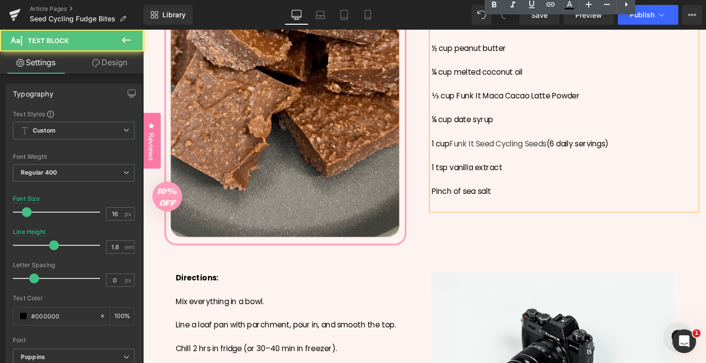
click at [530, 132] on div at bounding box center [591, 138] width 282 height 13
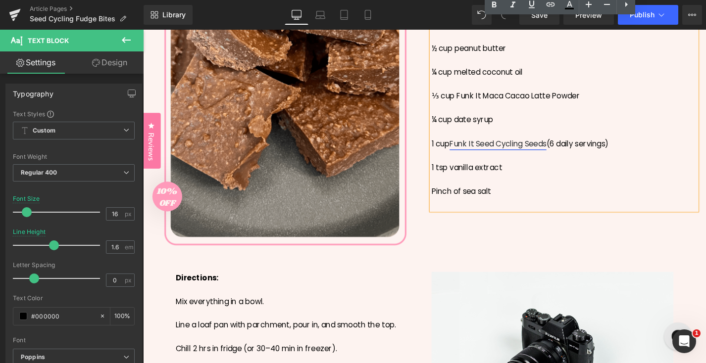
drag, startPoint x: 472, startPoint y: 151, endPoint x: 500, endPoint y: 151, distance: 27.7
click at [487, 151] on link "Funk It Seed Cycling Seeds" at bounding box center [520, 151] width 103 height 11
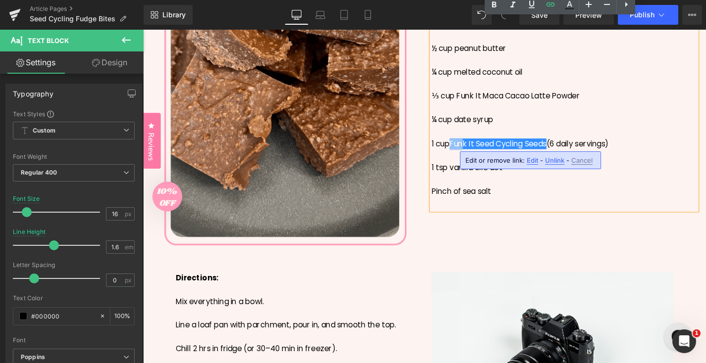
scroll to position [236, 0]
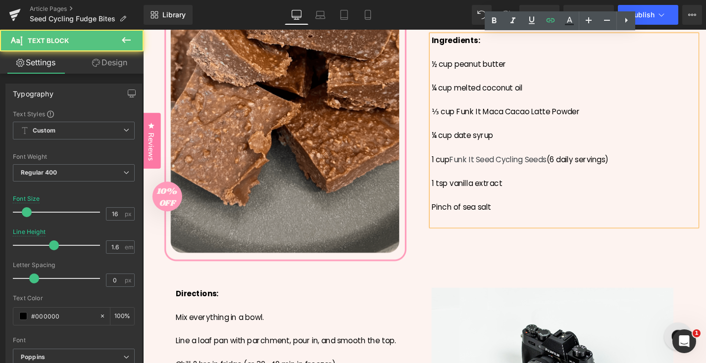
click at [576, 137] on div "¼ cup date syrup" at bounding box center [591, 142] width 282 height 13
drag, startPoint x: 472, startPoint y: 169, endPoint x: 575, endPoint y: 172, distance: 102.5
click at [572, 172] on link "Funk It Seed Cycling Seeds" at bounding box center [520, 167] width 103 height 11
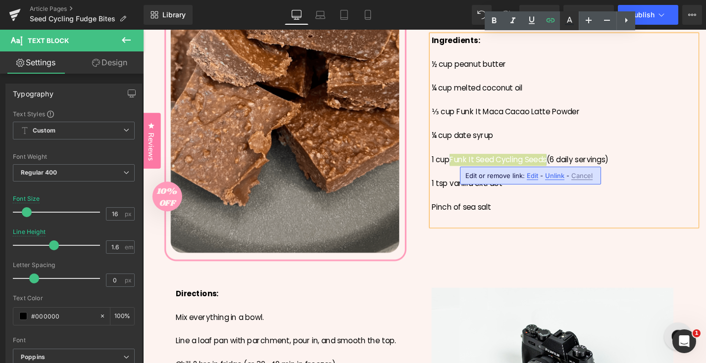
click at [574, 28] on link at bounding box center [569, 20] width 19 height 19
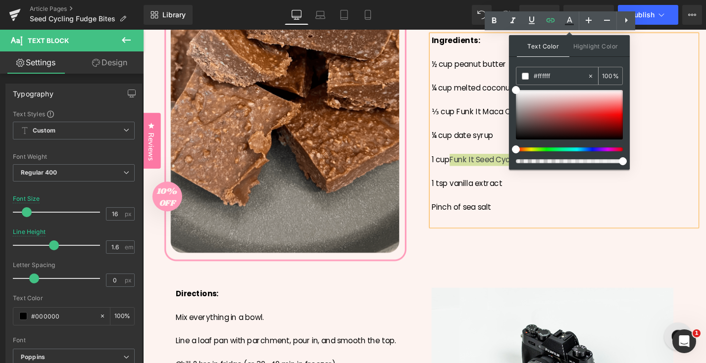
click at [548, 75] on input "#ffffff" at bounding box center [560, 76] width 53 height 11
type input "#f"
type input "0"
type input "#ff9"
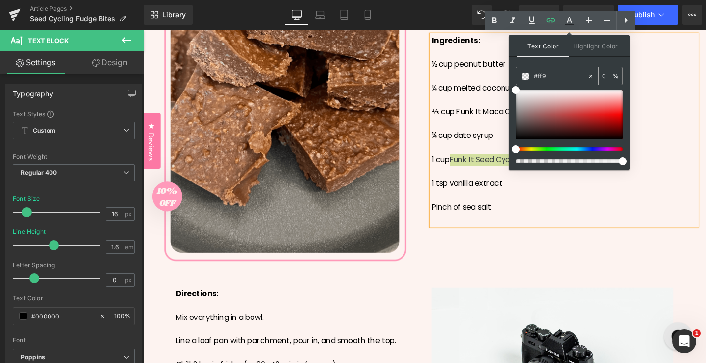
type input "100"
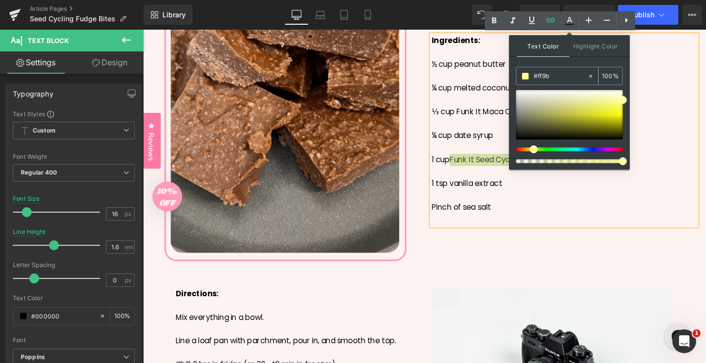
type input "#ff9ba"
type input "0"
type input "#ff9bab"
type input "100"
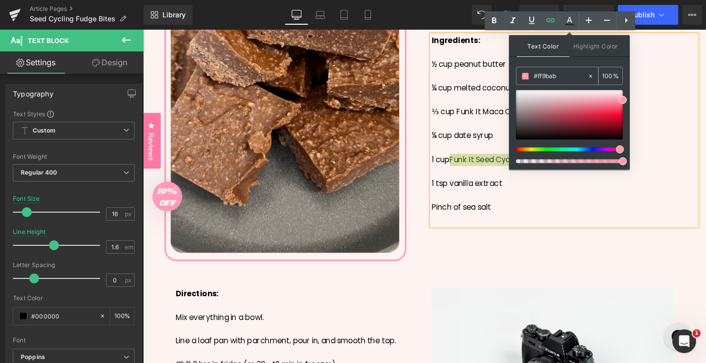
type input "#ff9ba"
type input "0"
type input "#ff9b"
type input "73"
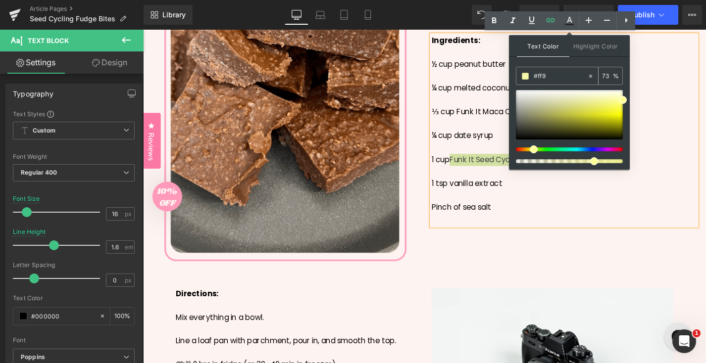
type input "#ff9a"
type input "100"
type input "#ff9ab"
type input "67"
type input "#ff9aba"
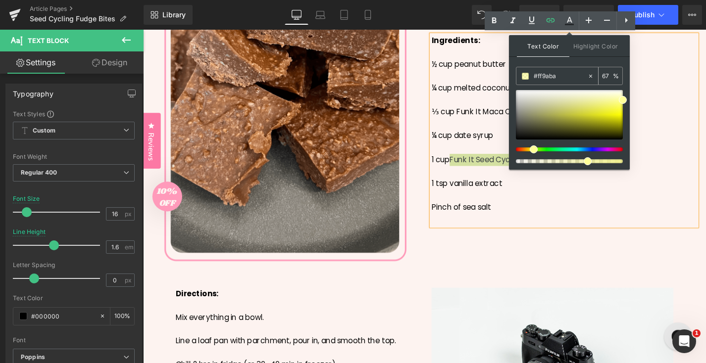
type input "100"
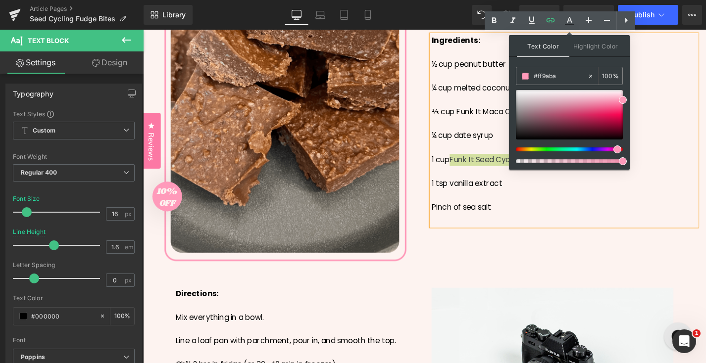
type input "#ff9aba"
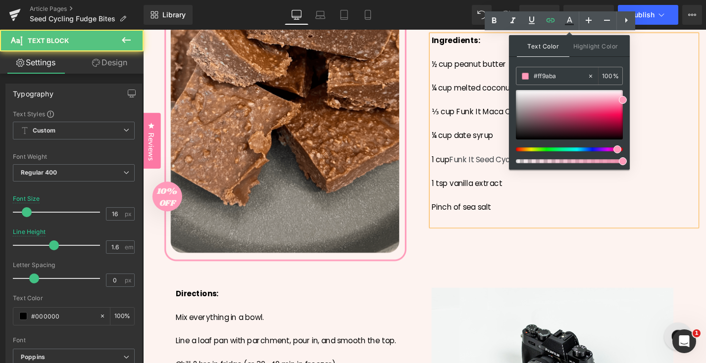
click at [579, 217] on div "Pinch of sea salt" at bounding box center [591, 218] width 282 height 13
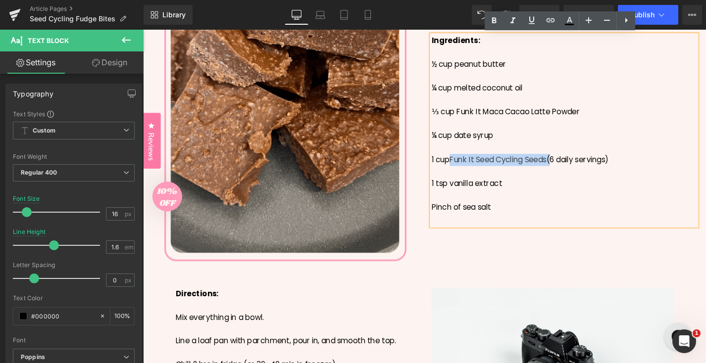
drag, startPoint x: 579, startPoint y: 169, endPoint x: 471, endPoint y: 171, distance: 108.0
click at [471, 171] on div "1 cup Funk It Seed Cycling Seeds (6 daily servings)" at bounding box center [591, 168] width 282 height 13
click at [532, 23] on icon at bounding box center [532, 20] width 12 height 12
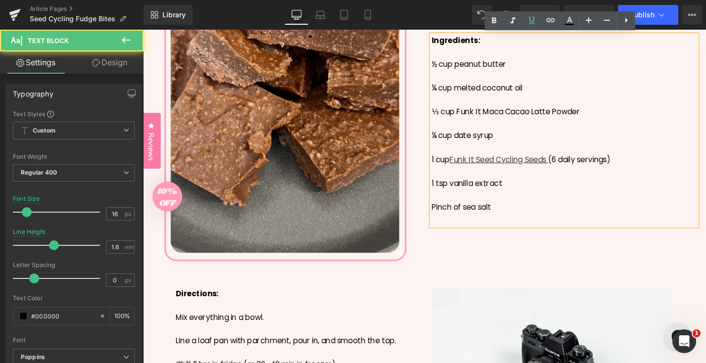
click at [549, 210] on div at bounding box center [591, 206] width 282 height 13
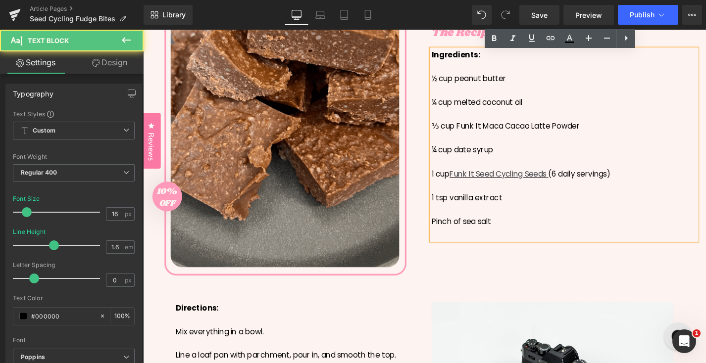
scroll to position [216, 0]
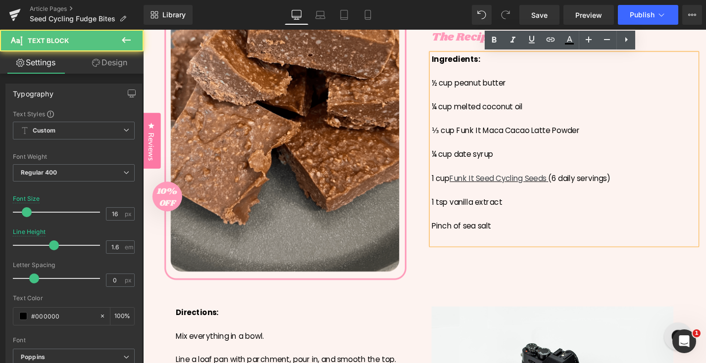
click at [521, 139] on div "⅓ cup Funk It Maca Cacao Latte Powder" at bounding box center [591, 137] width 282 height 13
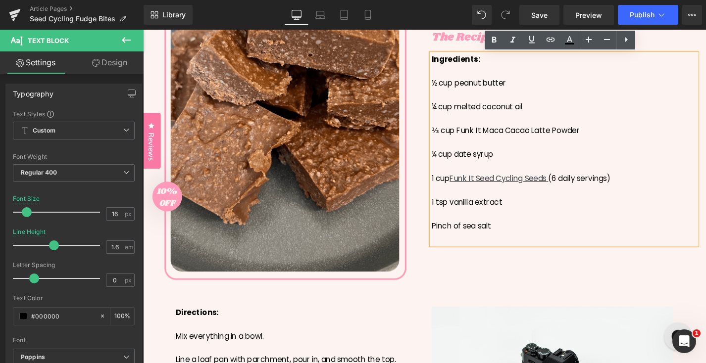
click at [528, 138] on div "⅓ cup Funk It Maca Cacao Latte Powder" at bounding box center [591, 137] width 282 height 13
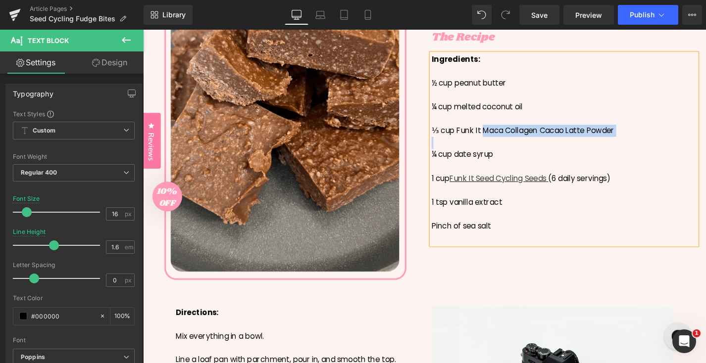
drag, startPoint x: 504, startPoint y: 139, endPoint x: 640, endPoint y: 146, distance: 135.9
click at [640, 146] on div "Ingredients: ½ cup peanut butter ¼ cup melted coconut oil ⅓ cup Funk It Maca Co…" at bounding box center [591, 157] width 282 height 204
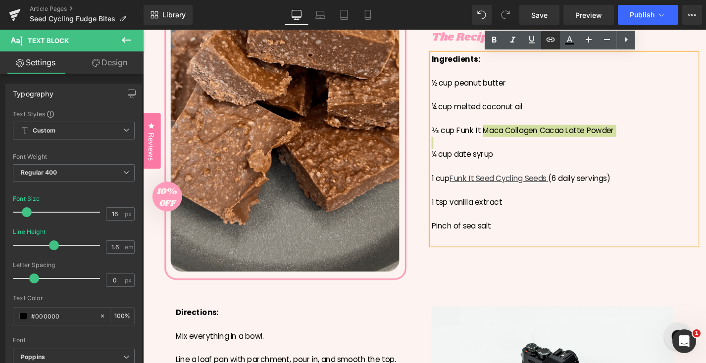
click at [555, 42] on icon at bounding box center [551, 40] width 12 height 12
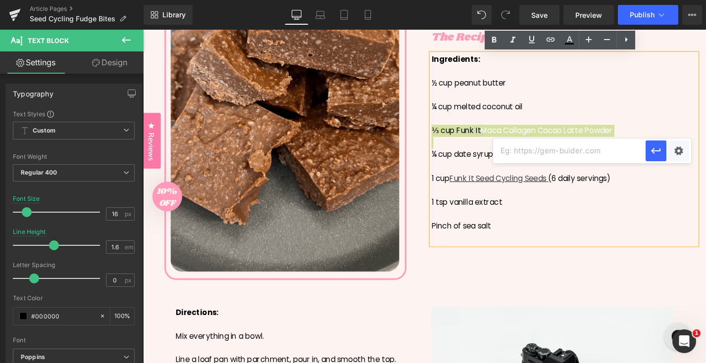
click at [594, 145] on input "text" at bounding box center [569, 151] width 153 height 25
paste input "https://funkitwellness.com/products/maca-collagen-cacao-superfood-latte-blend"
type input "https://funkitwellness.com/products/maca-collagen-cacao-superfood-latte-blend"
click at [655, 159] on button "button" at bounding box center [656, 151] width 21 height 21
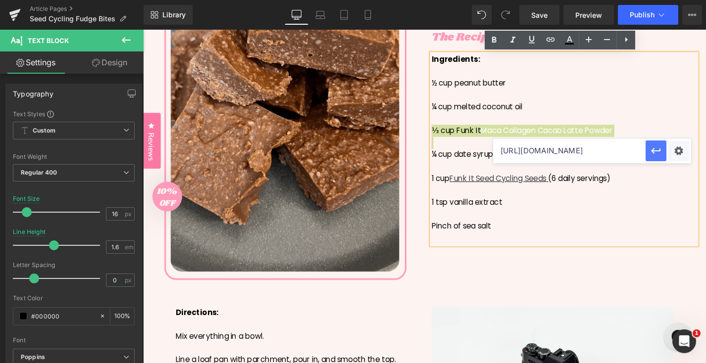
scroll to position [0, 0]
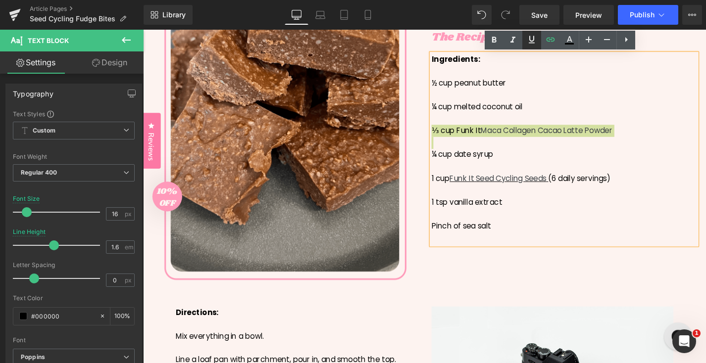
click at [529, 47] on link at bounding box center [531, 40] width 19 height 19
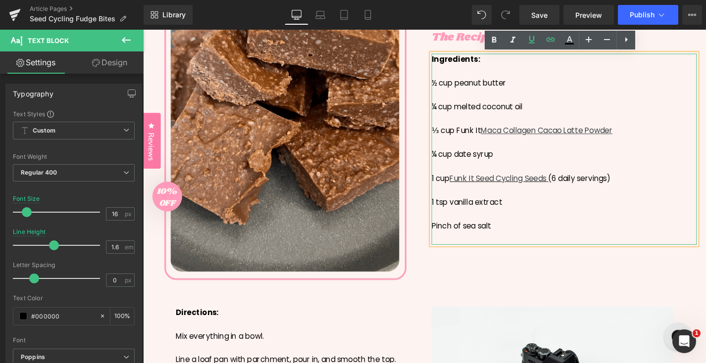
click at [598, 103] on div at bounding box center [591, 99] width 282 height 13
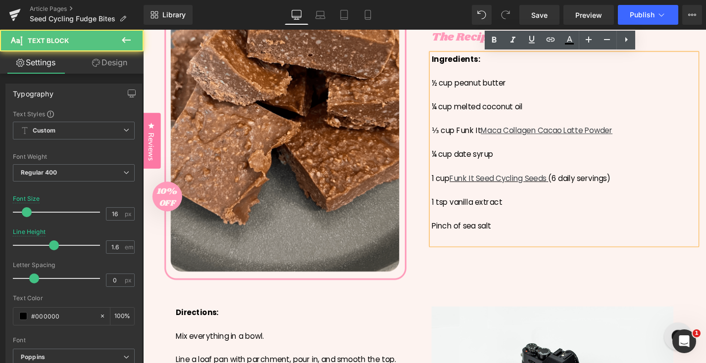
click at [578, 221] on div at bounding box center [591, 226] width 282 height 13
click at [577, 217] on div "1 tsp vanilla extract" at bounding box center [591, 213] width 282 height 13
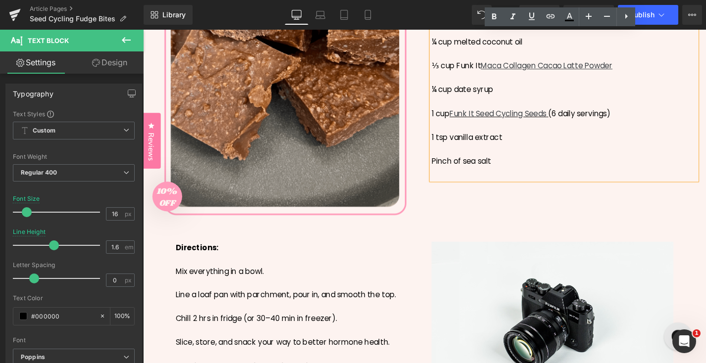
scroll to position [348, 0]
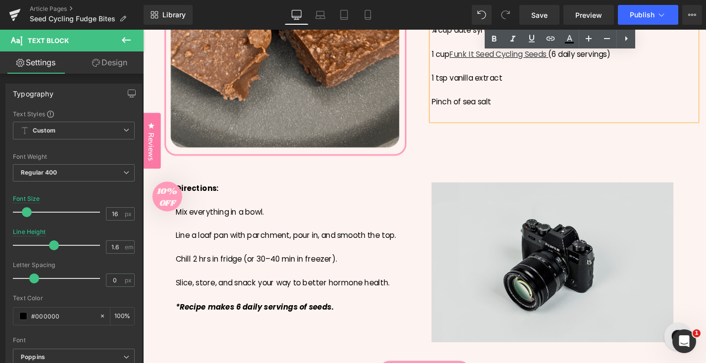
click at [580, 280] on div "Image" at bounding box center [578, 278] width 257 height 171
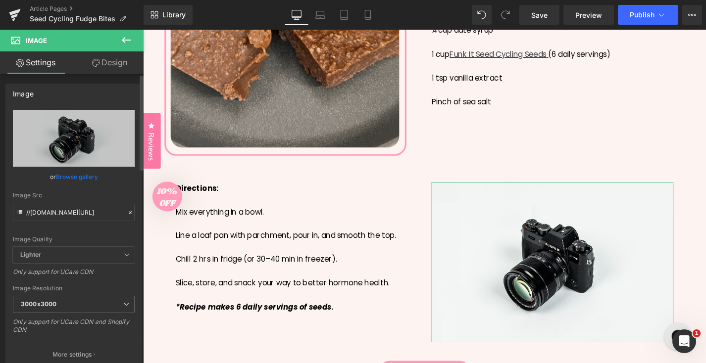
click at [83, 179] on link "Browse gallery" at bounding box center [77, 176] width 42 height 17
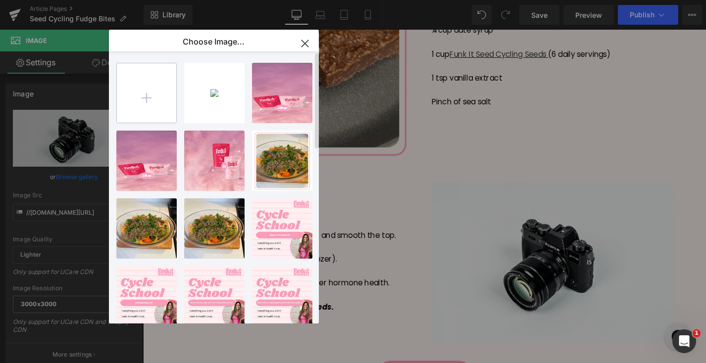
click at [143, 69] on input "file" at bounding box center [146, 92] width 59 height 59
type input "C:\fakepath\IMG_2896.MOV (1).gif"
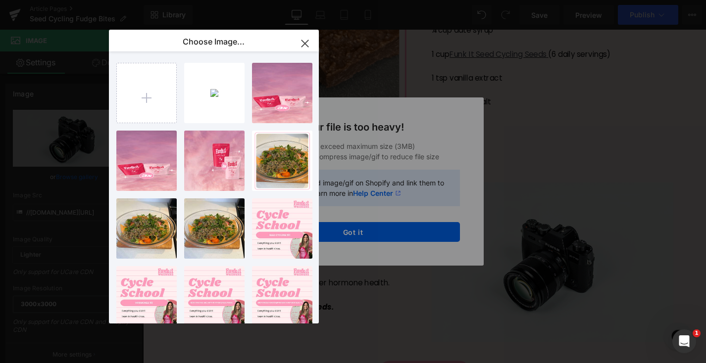
click at [308, 45] on icon "button" at bounding box center [305, 44] width 16 height 16
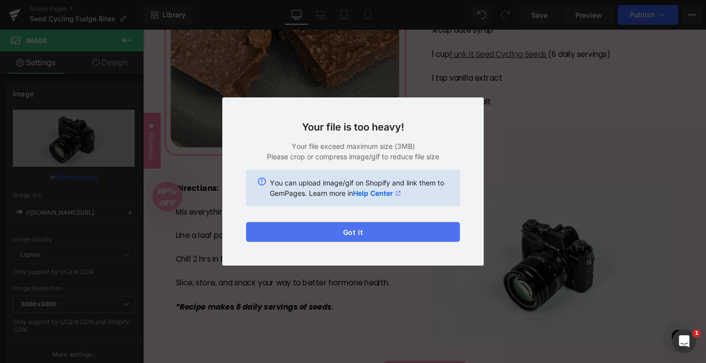
click at [391, 229] on button "Got it" at bounding box center [353, 232] width 214 height 20
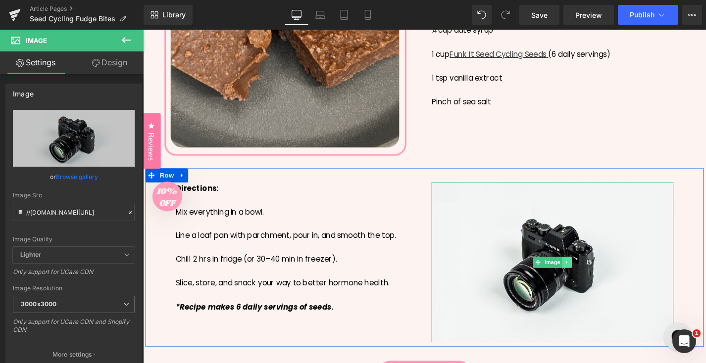
click at [598, 280] on link at bounding box center [594, 278] width 10 height 12
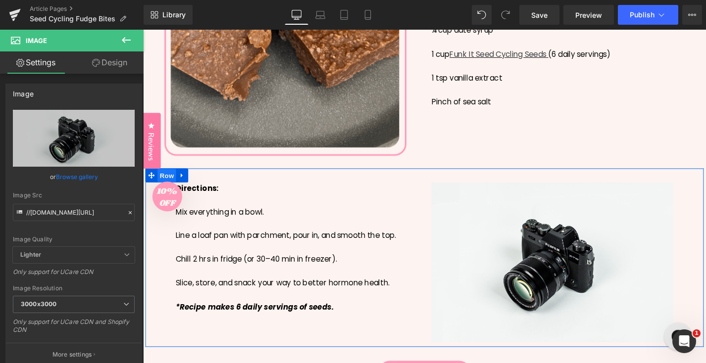
click at [172, 185] on span "Row" at bounding box center [168, 185] width 20 height 15
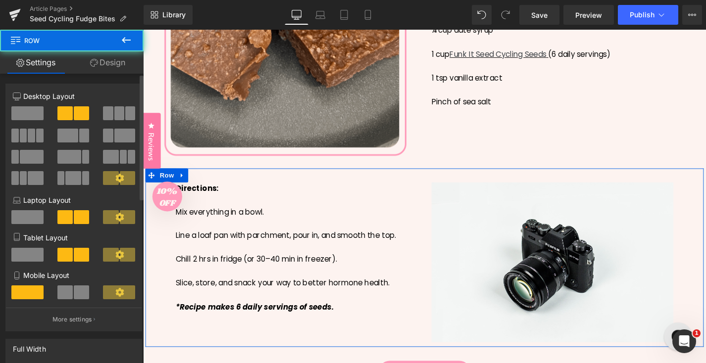
click at [32, 116] on span at bounding box center [27, 113] width 32 height 14
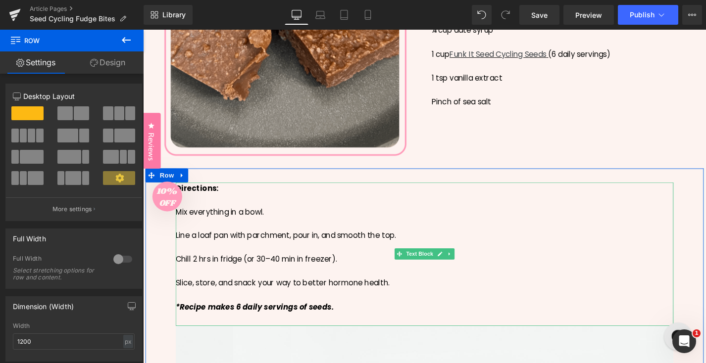
scroll to position [513, 0]
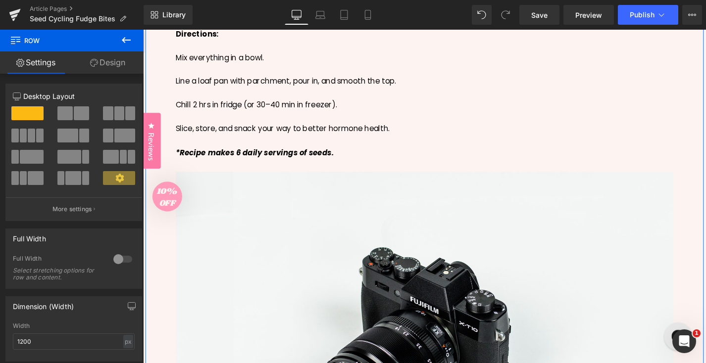
click at [541, 285] on img at bounding box center [443, 356] width 530 height 351
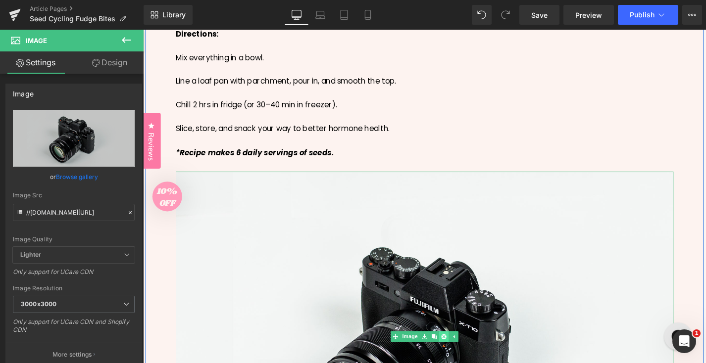
click at [465, 357] on icon at bounding box center [463, 356] width 5 height 5
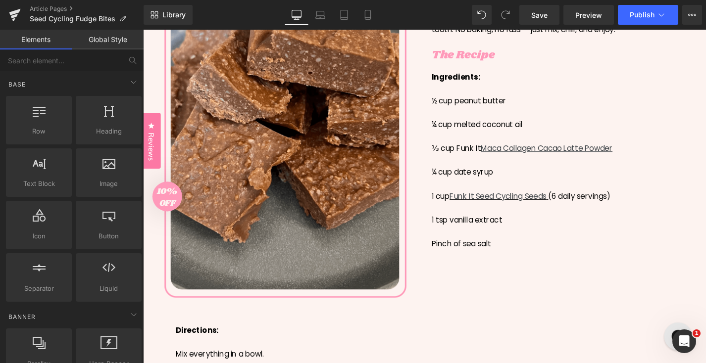
scroll to position [164, 0]
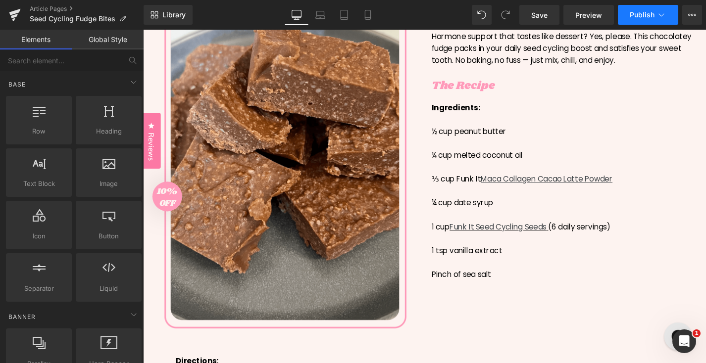
click at [657, 20] on button "Publish" at bounding box center [648, 15] width 60 height 20
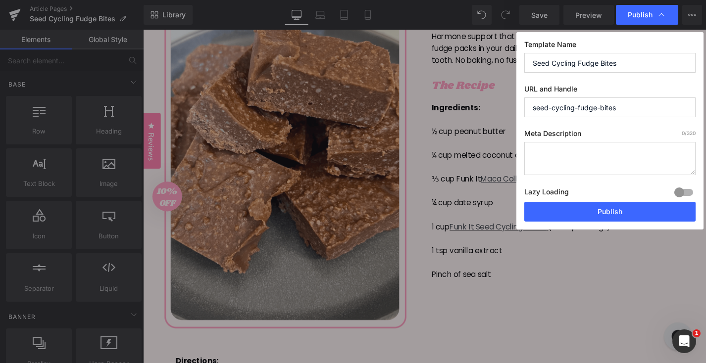
click at [595, 137] on label "Meta Description 0 /320" at bounding box center [609, 135] width 171 height 13
click at [591, 153] on textarea at bounding box center [609, 158] width 171 height 33
click at [540, 165] on textarea at bounding box center [609, 158] width 171 height 33
paste textarea "Indulge in chocolatey Seed Cycling Fudge Bars — a no-bake treat that satisfies …"
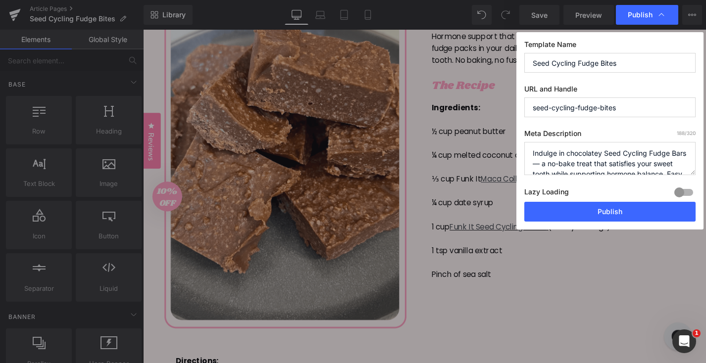
scroll to position [31, 0]
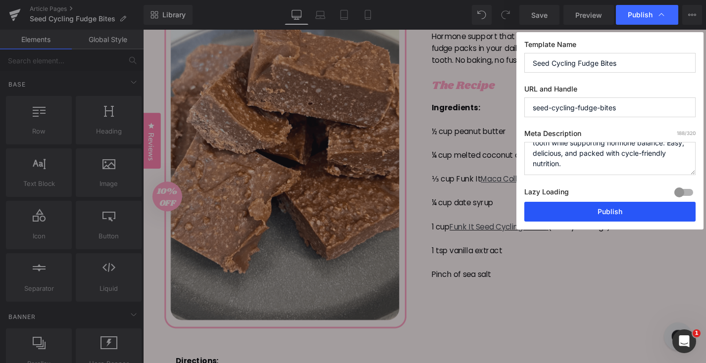
type textarea "Indulge in chocolatey Seed Cycling Fudge Bars — a no-bake treat that satisfies …"
click at [612, 216] on button "Publish" at bounding box center [609, 212] width 171 height 20
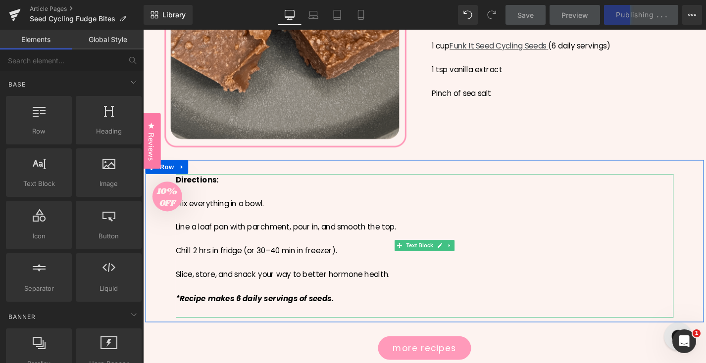
scroll to position [427, 0]
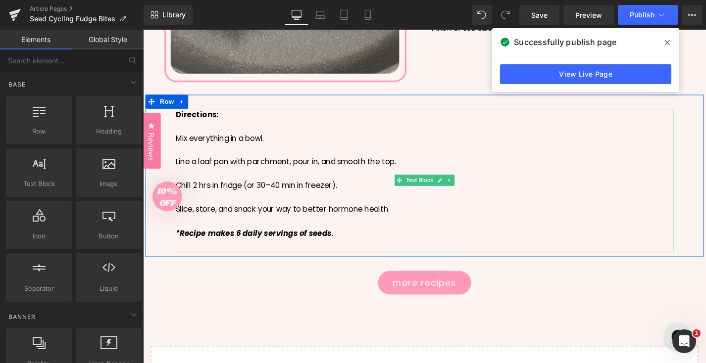
click at [348, 246] on div "*Recipe makes 6 daily servings of seeds." at bounding box center [443, 247] width 530 height 13
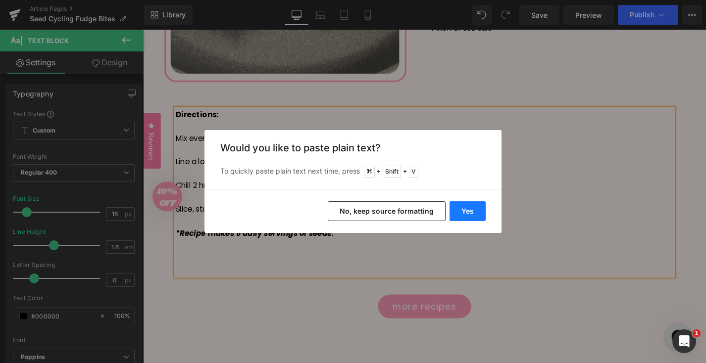
click at [470, 213] on button "Yes" at bounding box center [468, 212] width 36 height 20
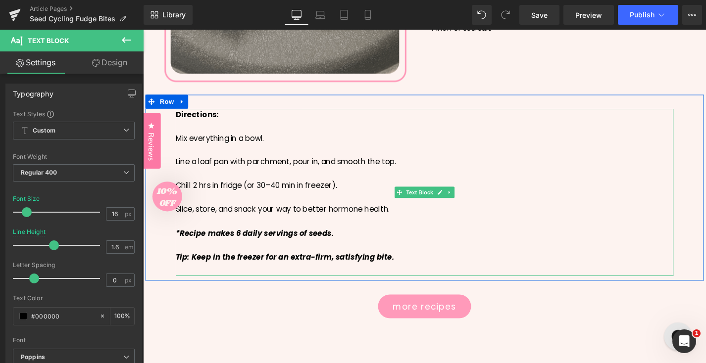
click at [285, 275] on strong "Tip: Keep in the freezer for an extra-firm, satisfying bite." at bounding box center [294, 271] width 233 height 11
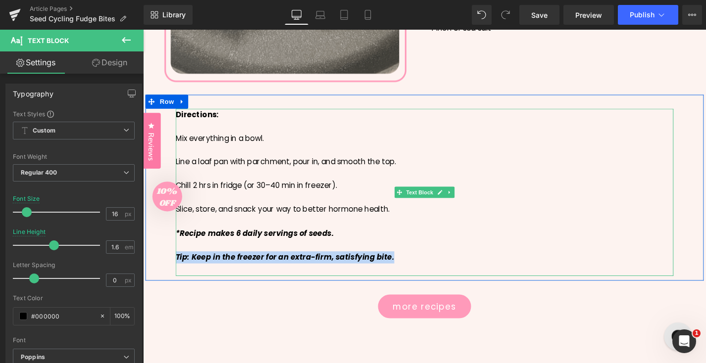
click at [285, 275] on strong "Tip: Keep in the freezer for an extra-firm, satisfying bite." at bounding box center [294, 271] width 233 height 11
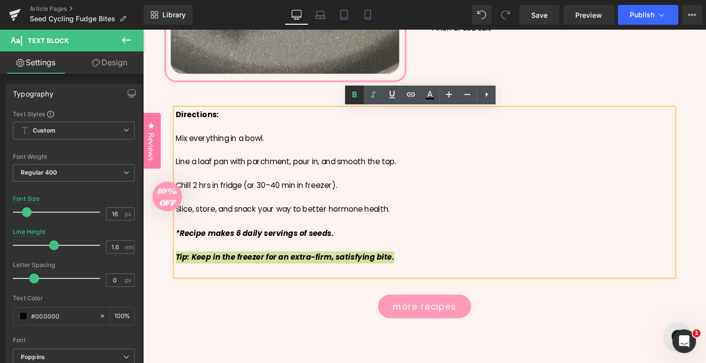
drag, startPoint x: 354, startPoint y: 100, endPoint x: 221, endPoint y: 80, distance: 134.3
click at [354, 100] on icon at bounding box center [355, 95] width 12 height 12
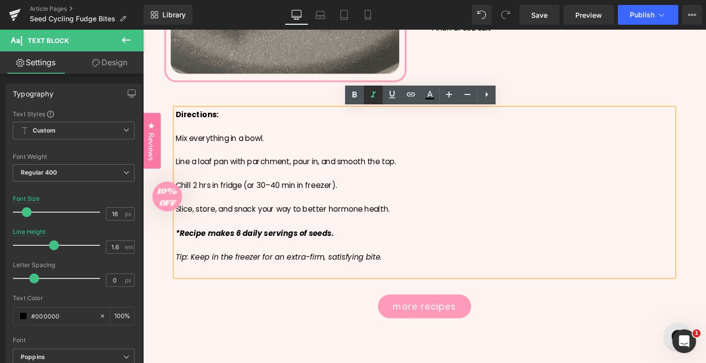
click at [377, 96] on icon at bounding box center [373, 95] width 12 height 12
click at [445, 235] on div at bounding box center [443, 234] width 530 height 13
click at [357, 275] on icon "Tip: Keep in the freezer for an extra-firm, satisfying bite." at bounding box center [287, 271] width 219 height 11
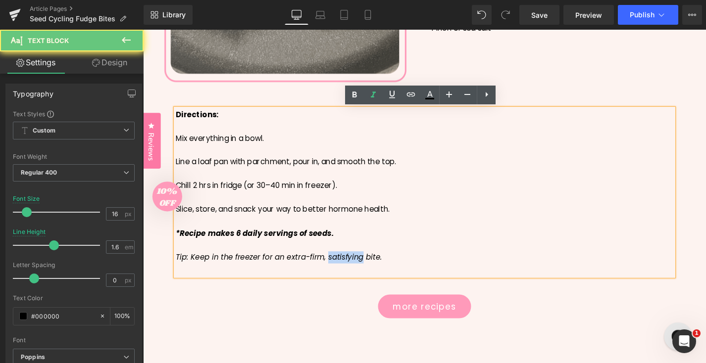
click at [357, 275] on icon "Tip: Keep in the freezer for an extra-firm, satisfying bite." at bounding box center [287, 271] width 219 height 11
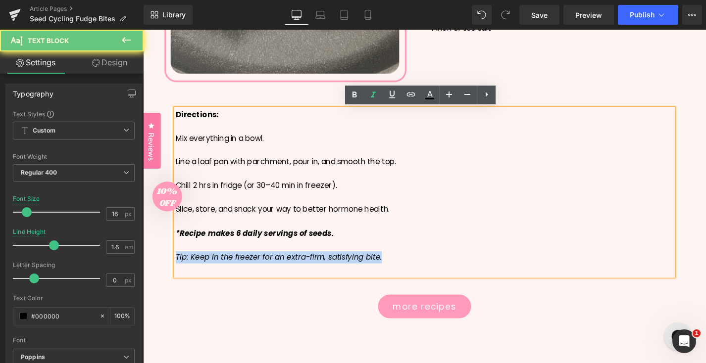
click at [357, 275] on icon "Tip: Keep in the freezer for an extra-firm, satisfying bite." at bounding box center [287, 271] width 219 height 11
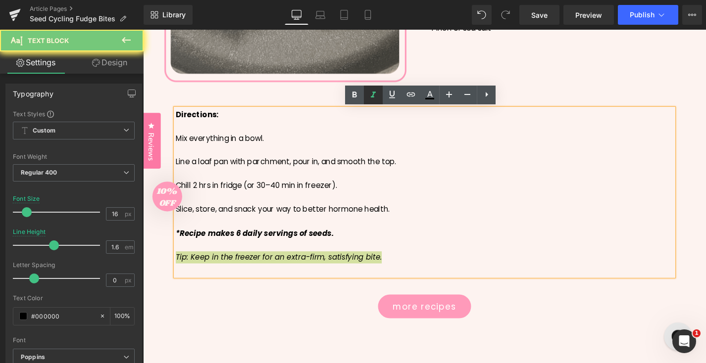
click at [376, 87] on link at bounding box center [373, 95] width 19 height 19
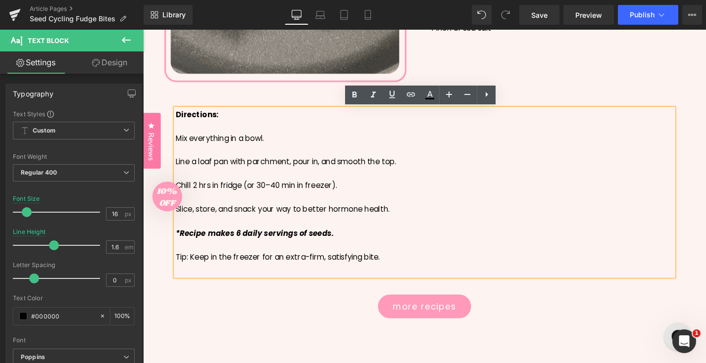
click at [442, 233] on div at bounding box center [443, 234] width 530 height 13
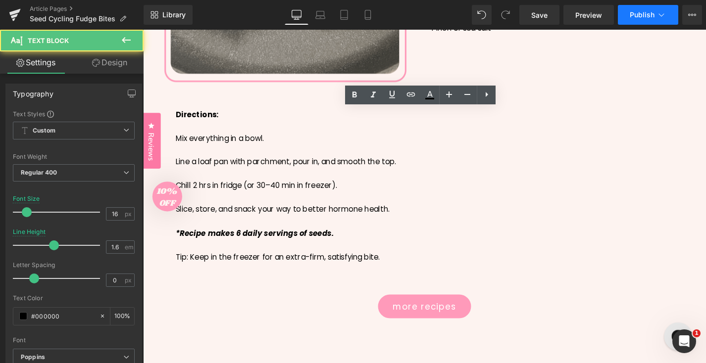
click at [643, 22] on button "Publish" at bounding box center [648, 15] width 60 height 20
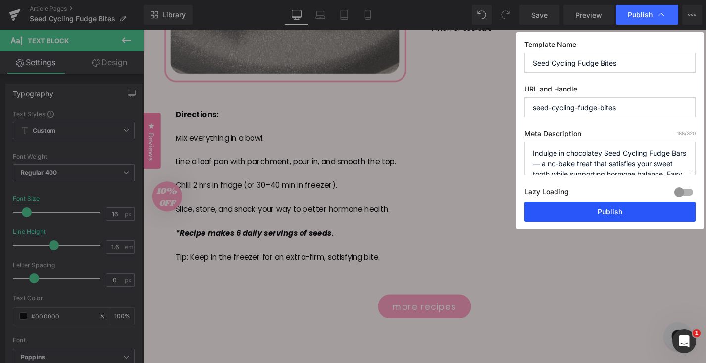
click at [583, 214] on button "Publish" at bounding box center [609, 212] width 171 height 20
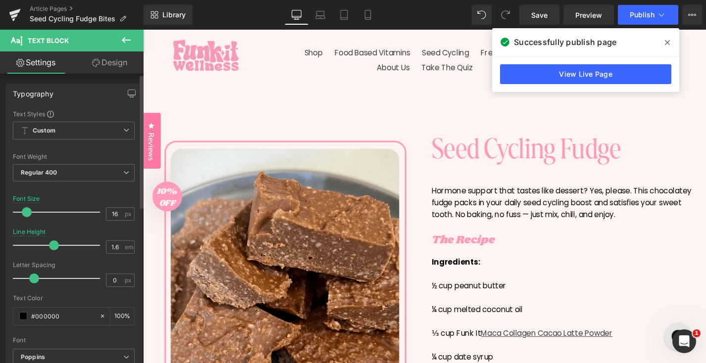
scroll to position [337, 0]
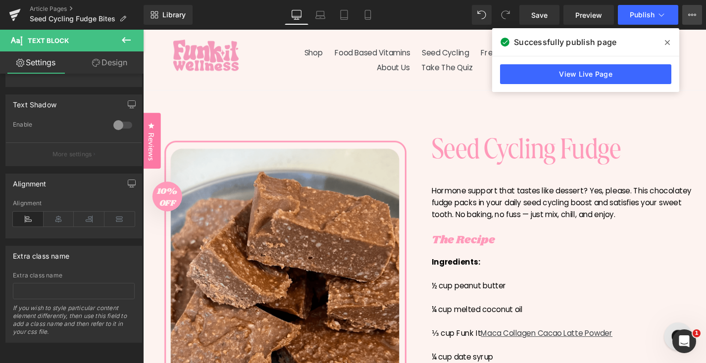
click at [694, 15] on icon at bounding box center [695, 15] width 2 height 2
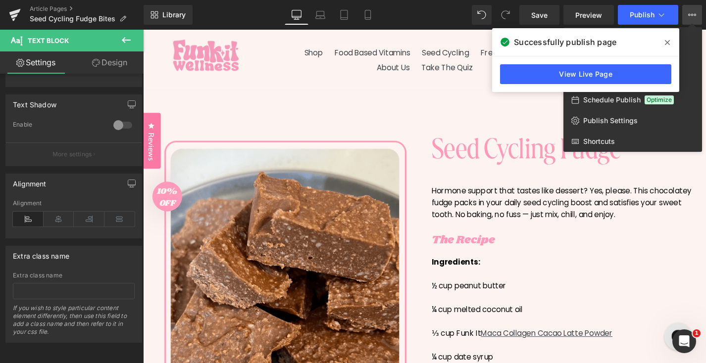
click at [450, 125] on div at bounding box center [424, 197] width 563 height 334
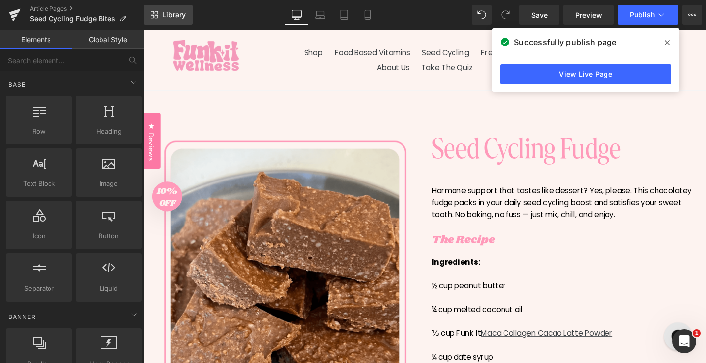
click at [185, 18] on span "Library" at bounding box center [173, 14] width 23 height 9
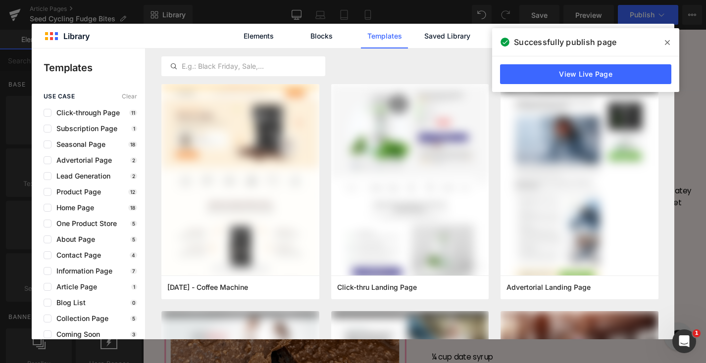
click at [669, 41] on icon at bounding box center [667, 42] width 5 height 5
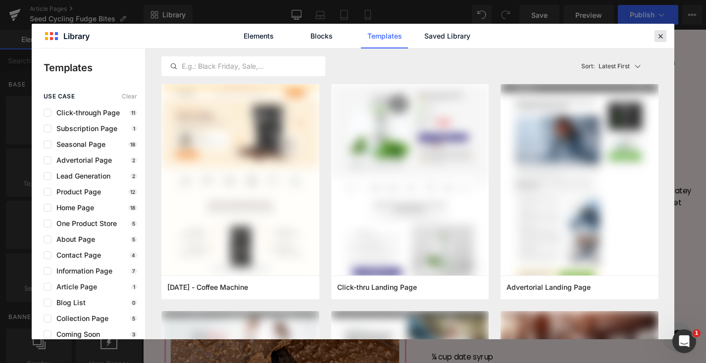
click at [664, 38] on icon at bounding box center [660, 36] width 9 height 9
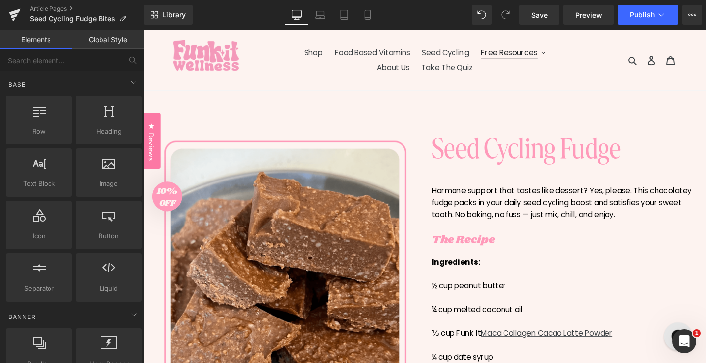
click at [537, 54] on span "Free Resources" at bounding box center [533, 55] width 60 height 12
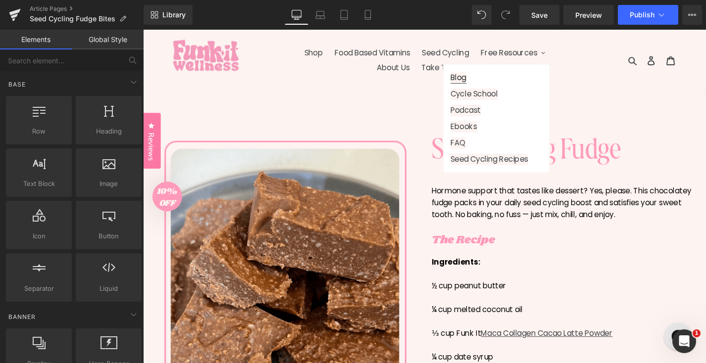
click at [523, 80] on link "Blog" at bounding box center [512, 80] width 98 height 17
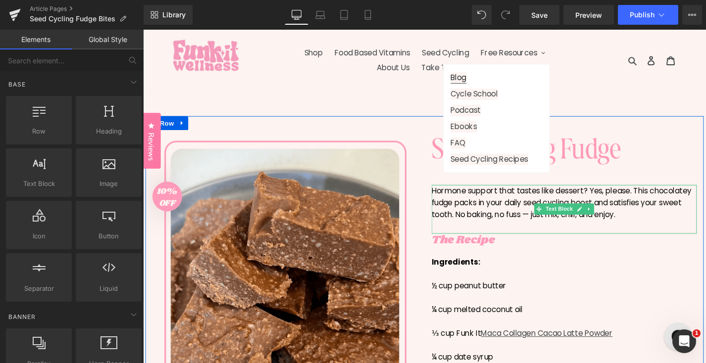
click at [435, 125] on div at bounding box center [443, 129] width 594 height 15
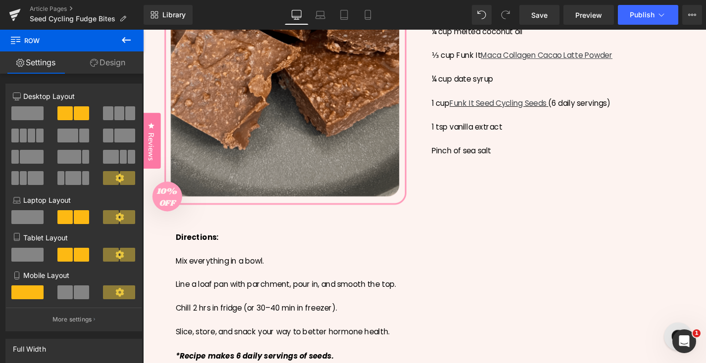
scroll to position [5, 0]
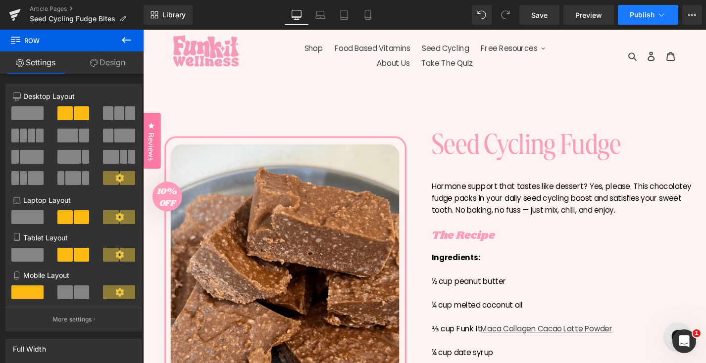
click at [657, 14] on icon at bounding box center [662, 15] width 10 height 10
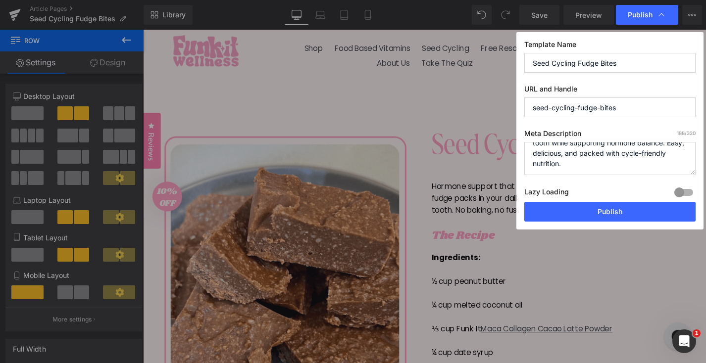
scroll to position [0, 0]
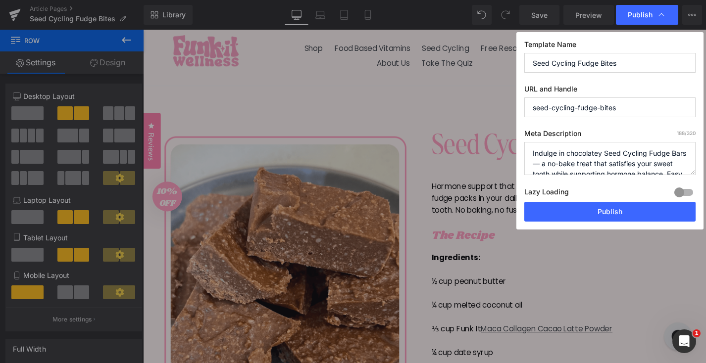
click at [534, 69] on input "Seed Cycling Fudge Bites" at bounding box center [609, 63] width 171 height 20
click at [534, 64] on input "Seed Cycling Fudge Bites" at bounding box center [609, 63] width 171 height 20
click at [612, 65] on input "Seed Cycling Fudge Bites" at bounding box center [609, 63] width 171 height 20
type input "Seed Cycling Fudge Bars"
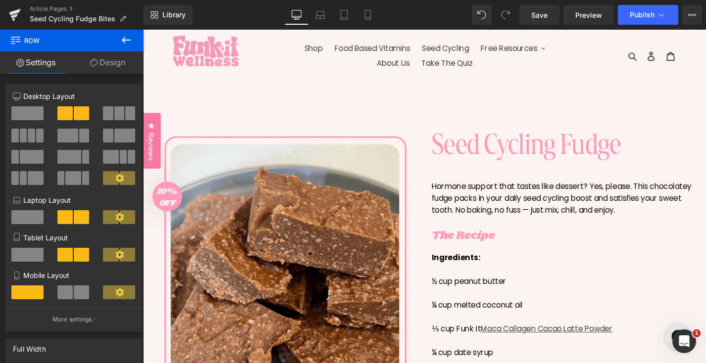
click at [697, 16] on button "View Live Page View with current Template Save Template to Library Schedule Pub…" at bounding box center [692, 15] width 20 height 20
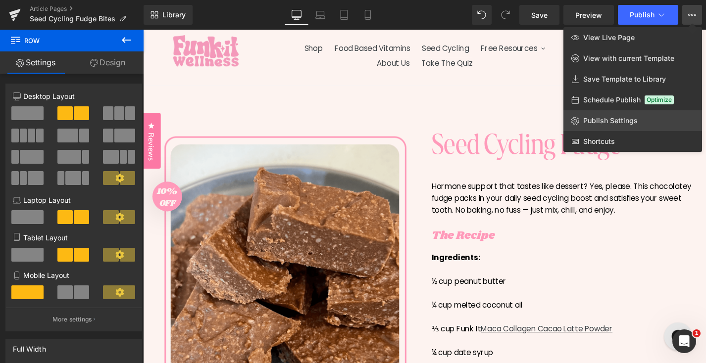
click at [594, 119] on span "Publish Settings" at bounding box center [610, 120] width 54 height 9
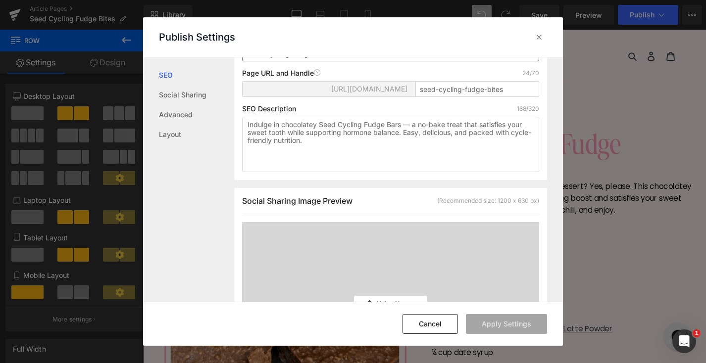
scroll to position [286, 0]
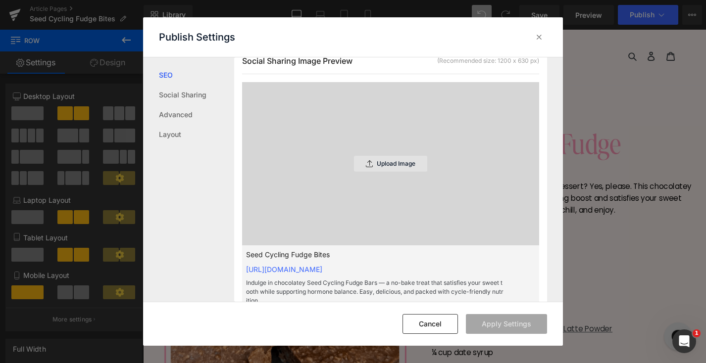
click at [409, 161] on p "Upload Image" at bounding box center [396, 163] width 39 height 7
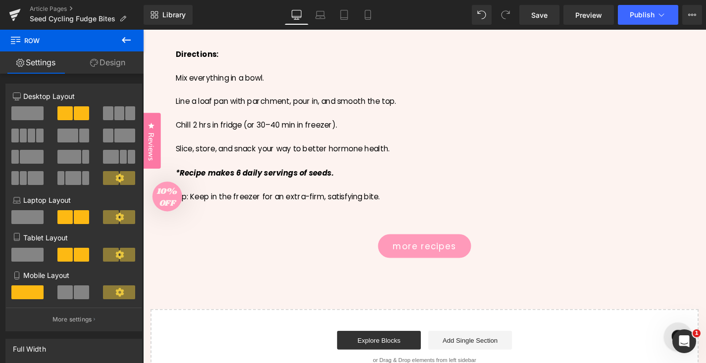
scroll to position [656, 0]
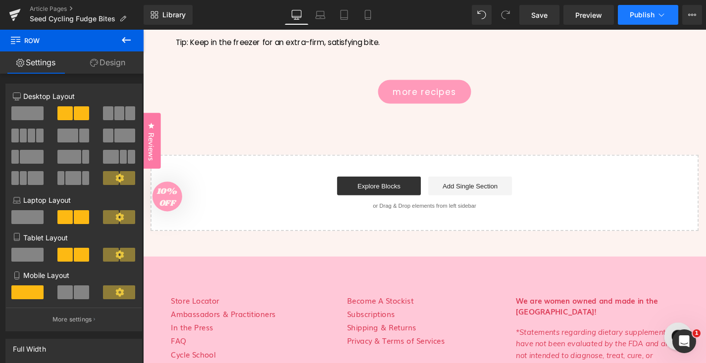
click at [660, 16] on icon at bounding box center [662, 15] width 10 height 10
click at [693, 11] on icon at bounding box center [692, 15] width 8 height 8
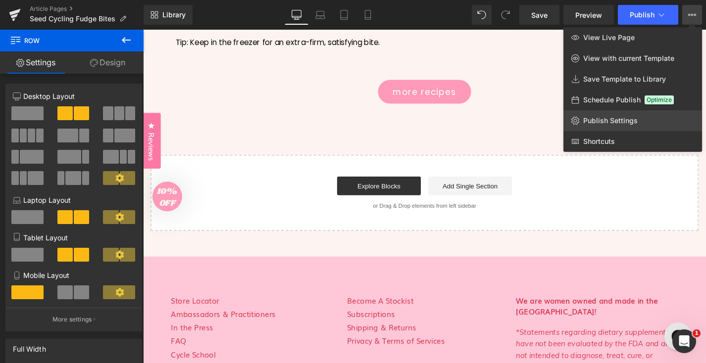
click at [604, 124] on span "Publish Settings" at bounding box center [610, 120] width 54 height 9
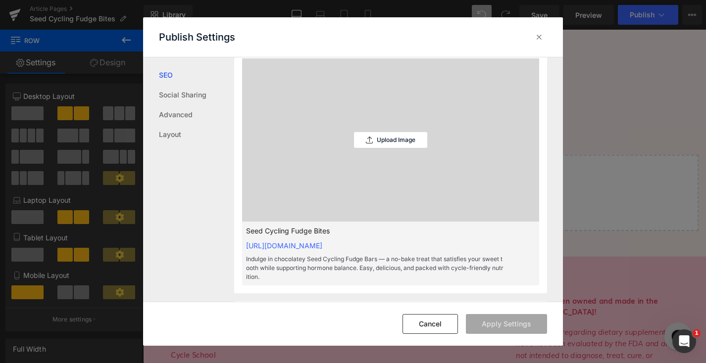
scroll to position [351, 0]
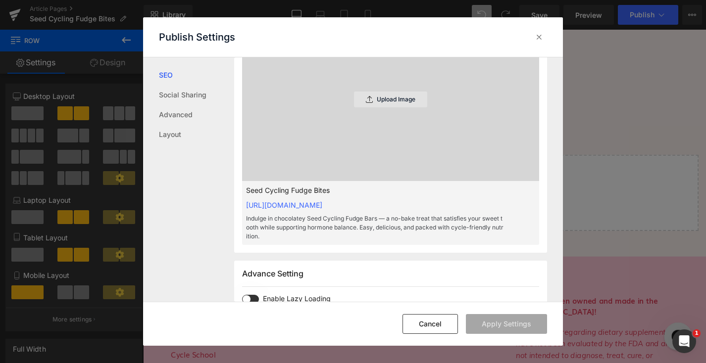
click at [406, 95] on div "Upload Image" at bounding box center [390, 100] width 73 height 16
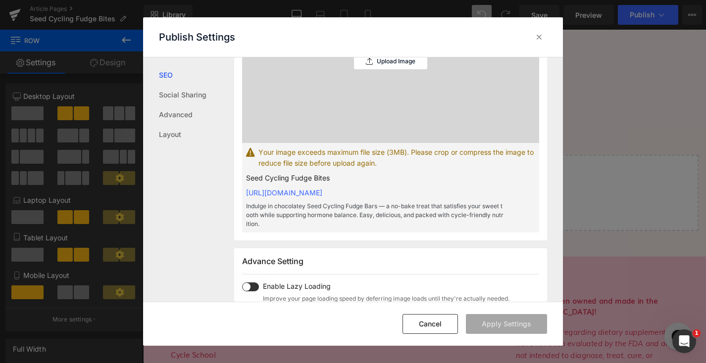
scroll to position [321, 0]
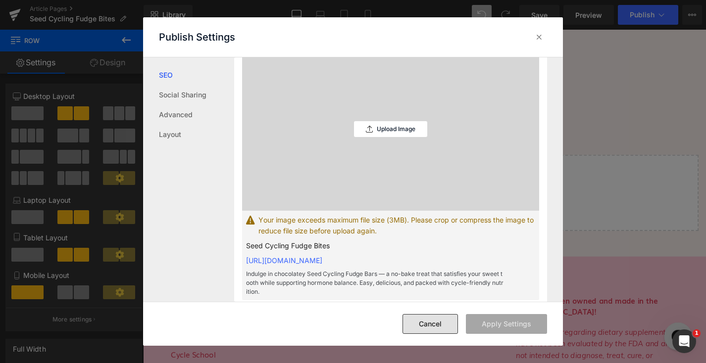
click at [445, 322] on button "Cancel" at bounding box center [430, 324] width 55 height 20
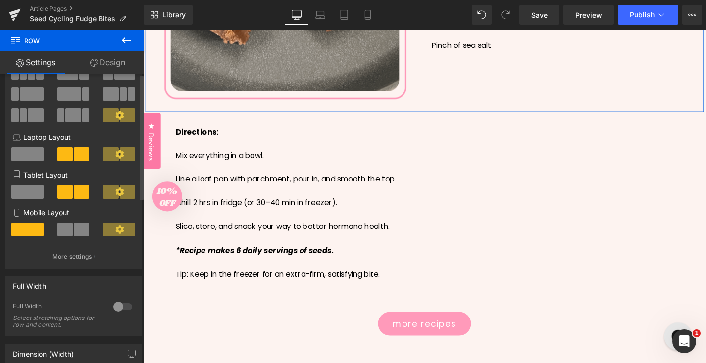
scroll to position [0, 0]
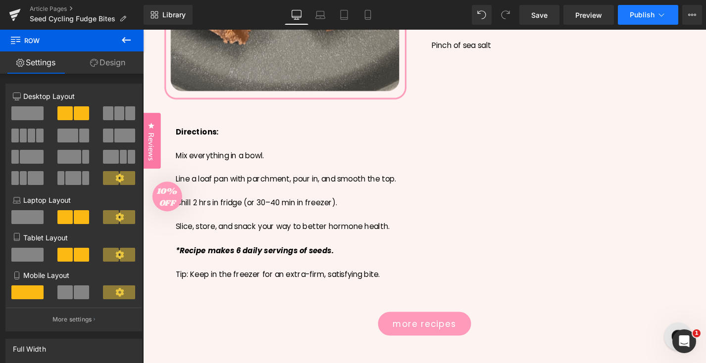
click at [650, 14] on span "Publish" at bounding box center [642, 15] width 25 height 8
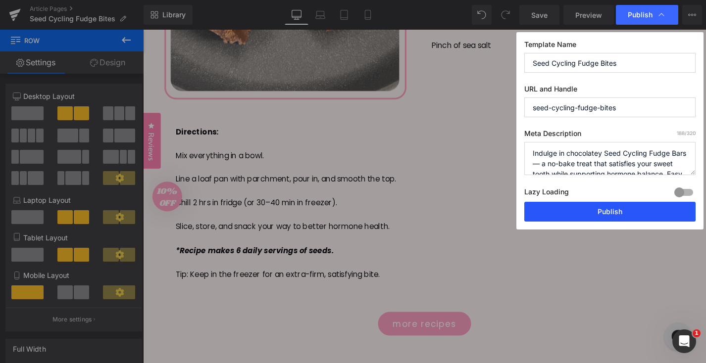
click at [601, 214] on button "Publish" at bounding box center [609, 212] width 171 height 20
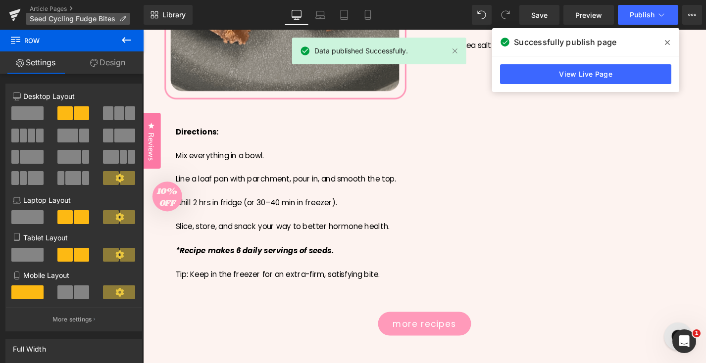
click at [40, 17] on span "Seed Cycling Fudge Bites" at bounding box center [73, 19] width 86 height 8
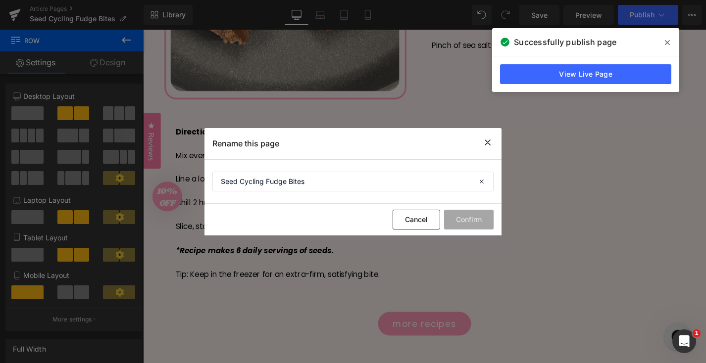
click at [487, 145] on icon at bounding box center [488, 143] width 12 height 12
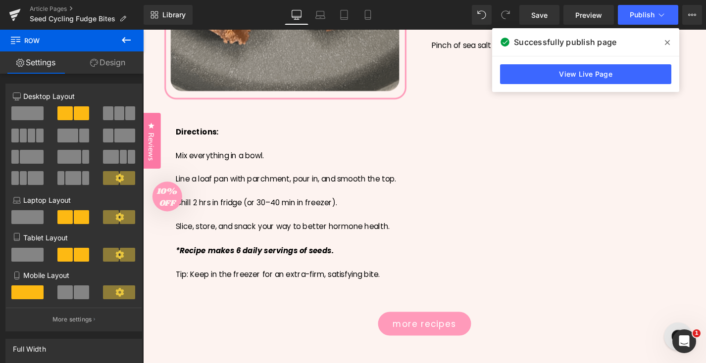
click at [669, 41] on icon at bounding box center [667, 43] width 5 height 8
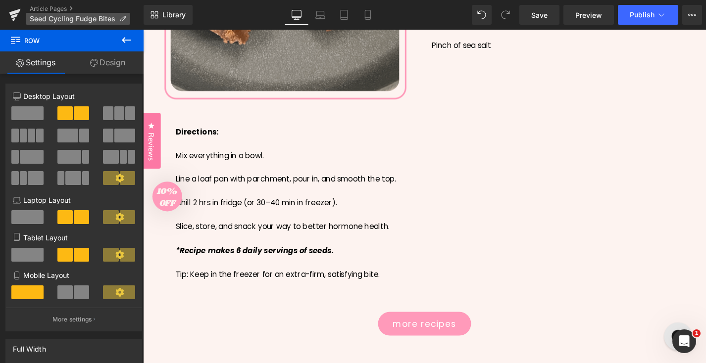
click at [43, 23] on p "Seed Cycling Fudge Bites" at bounding box center [78, 19] width 104 height 12
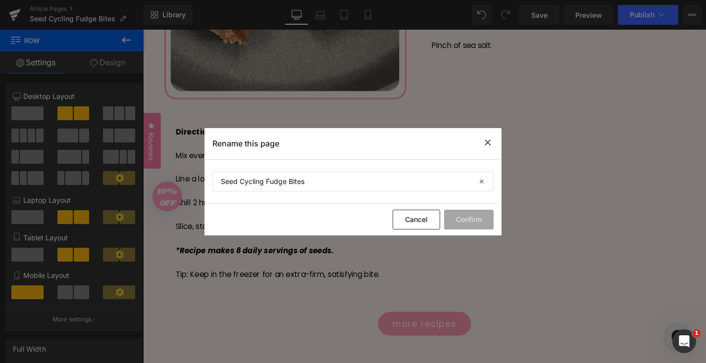
click at [487, 144] on icon at bounding box center [488, 143] width 12 height 12
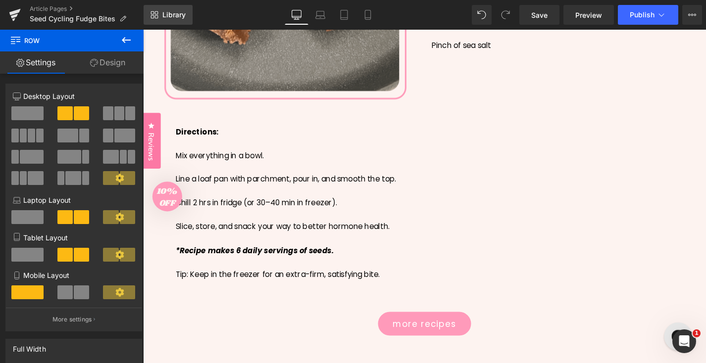
click at [167, 15] on span "Library" at bounding box center [173, 14] width 23 height 9
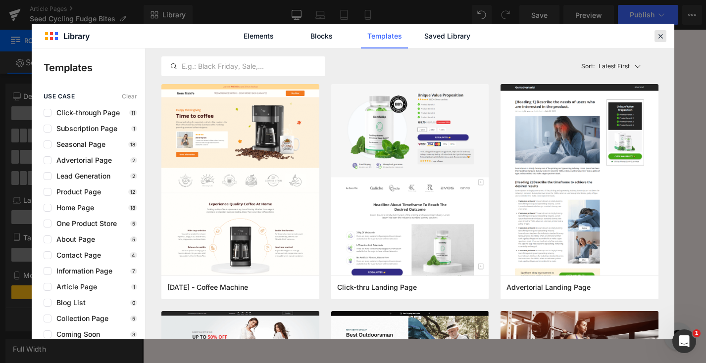
click at [658, 33] on icon at bounding box center [660, 36] width 9 height 9
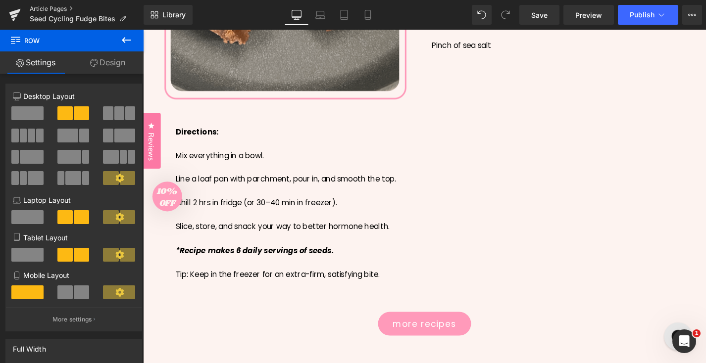
click at [51, 7] on link "Article Pages" at bounding box center [87, 9] width 114 height 8
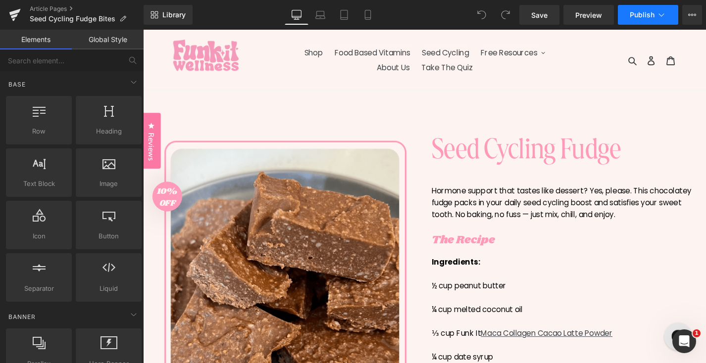
click at [664, 19] on icon at bounding box center [662, 15] width 10 height 10
click at [687, 16] on button "View Live Page View with current Template Save Template to Library Schedule Pub…" at bounding box center [692, 15] width 20 height 20
click at [64, 8] on link "Article Pages" at bounding box center [87, 9] width 114 height 8
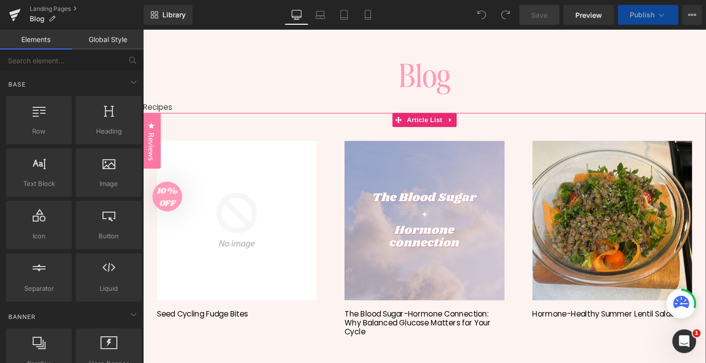
click img
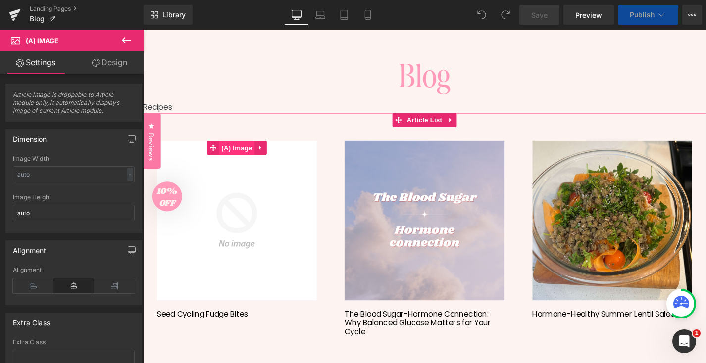
click span "(A) Image"
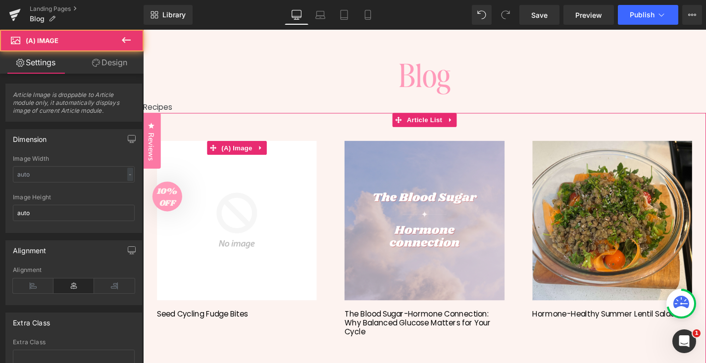
click img
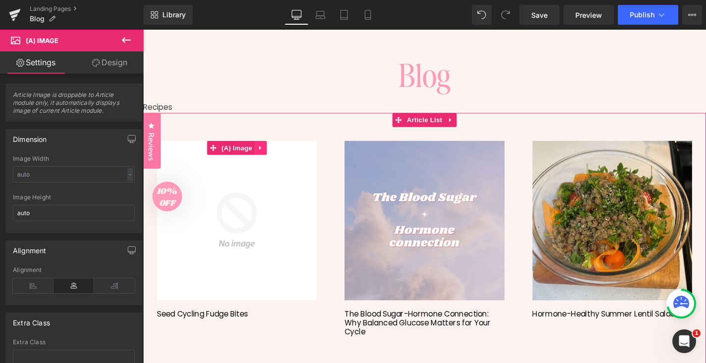
click icon
click span "(A) Image"
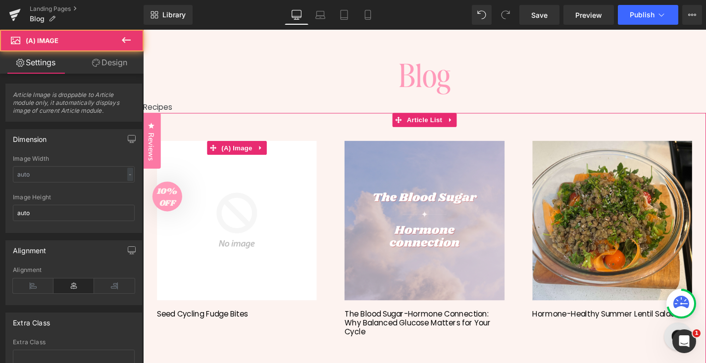
click img
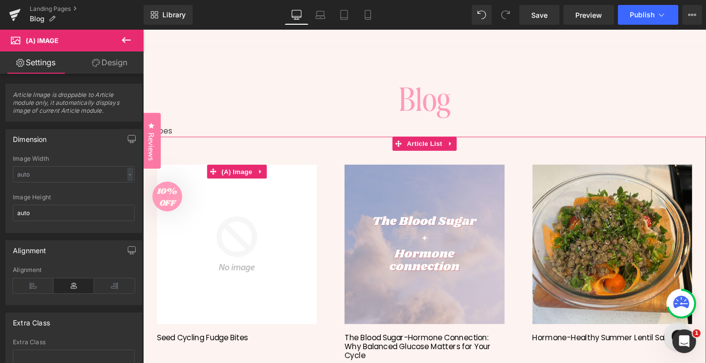
scroll to position [43, 0]
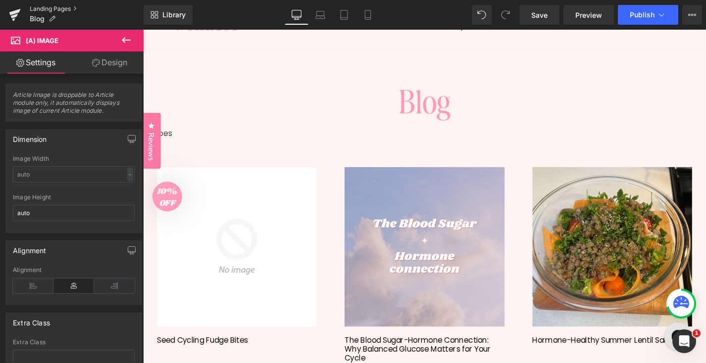
click at [61, 7] on link "Landing Pages" at bounding box center [87, 9] width 114 height 8
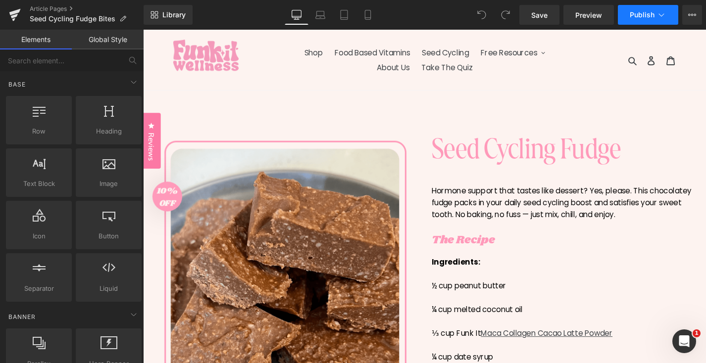
click at [664, 12] on icon at bounding box center [662, 15] width 10 height 10
click at [686, 17] on button "View Live Page View with current Template Save Template to Library Schedule Pub…" at bounding box center [692, 15] width 20 height 20
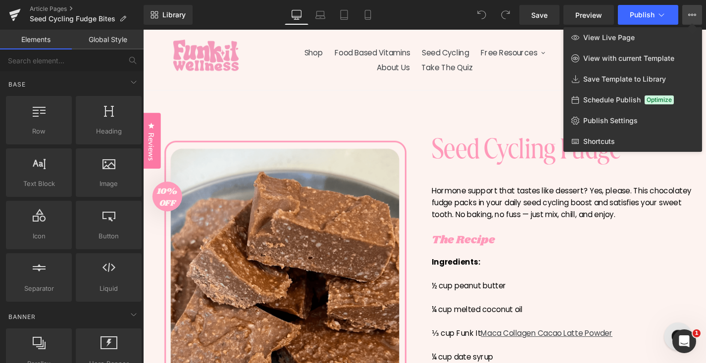
click at [509, 121] on div at bounding box center [424, 197] width 563 height 334
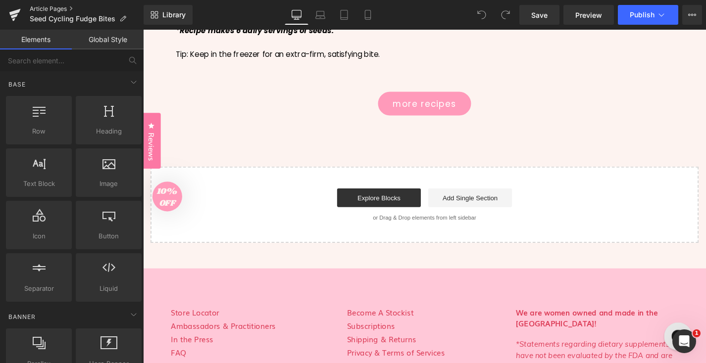
click at [64, 9] on link "Article Pages" at bounding box center [87, 9] width 114 height 8
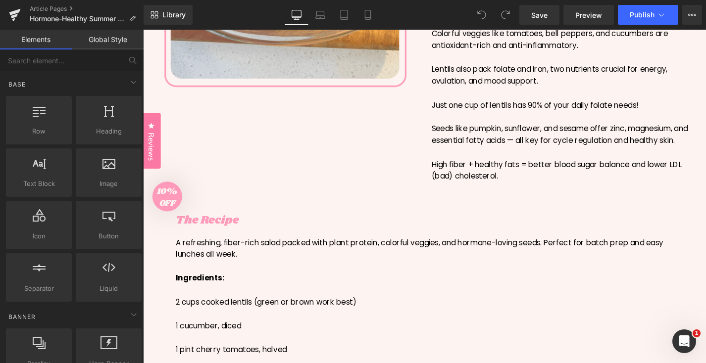
scroll to position [362, 0]
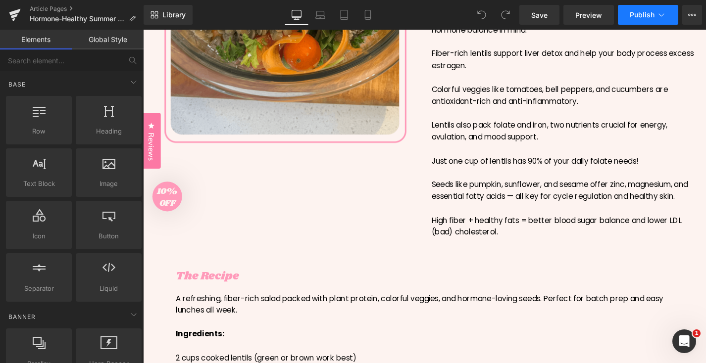
click at [677, 16] on button "Publish" at bounding box center [648, 15] width 60 height 20
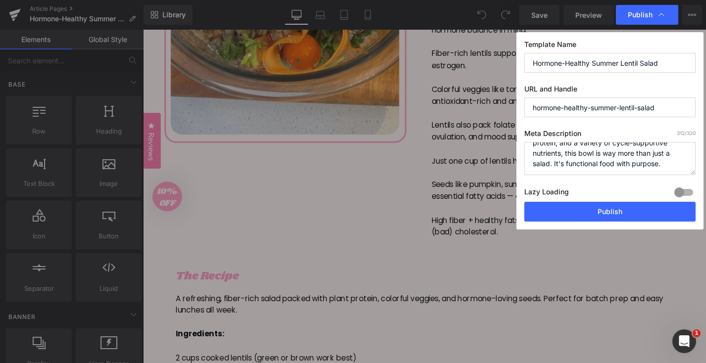
scroll to position [0, 0]
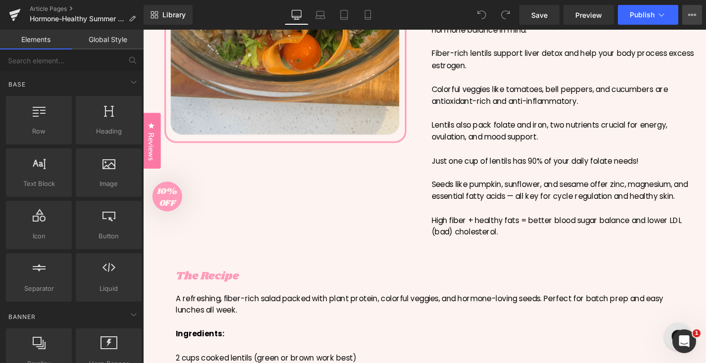
click at [693, 16] on icon at bounding box center [692, 15] width 8 height 8
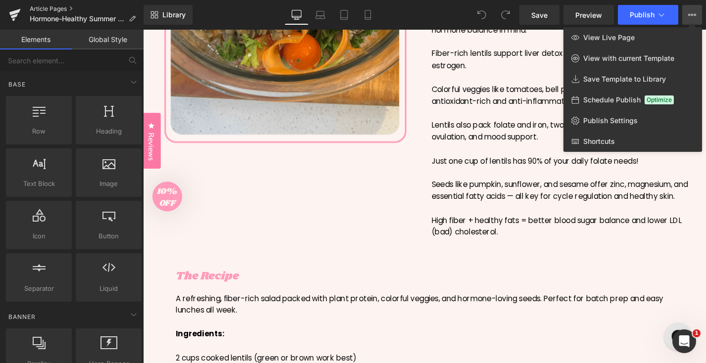
click at [51, 10] on link "Article Pages" at bounding box center [87, 9] width 114 height 8
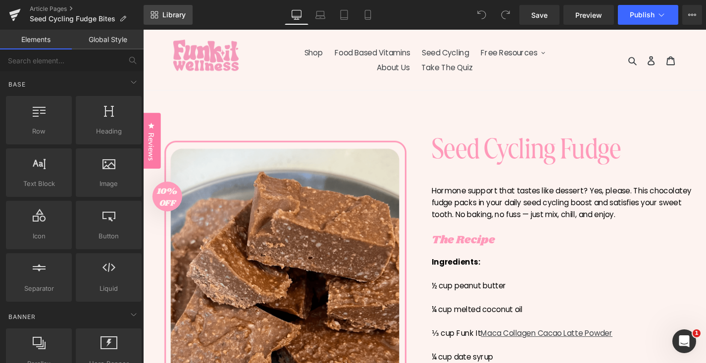
click at [172, 6] on link "Library" at bounding box center [168, 15] width 49 height 20
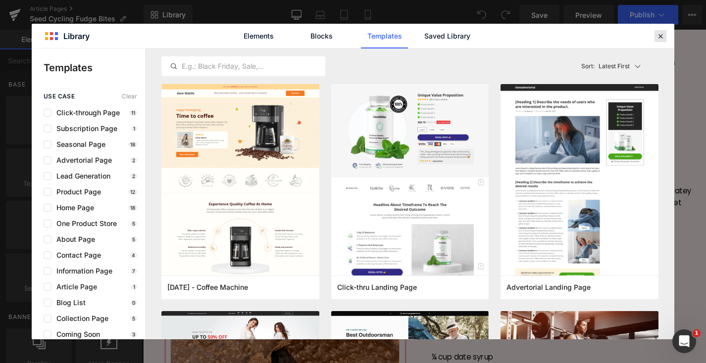
click at [664, 39] on icon at bounding box center [660, 36] width 9 height 9
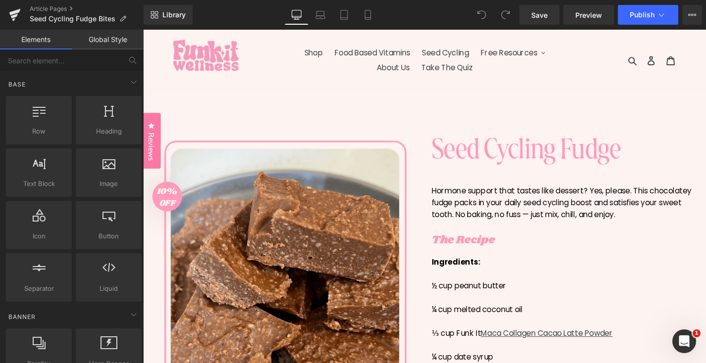
click at [696, 34] on div "Search Log in Cart 0 items" at bounding box center [647, 62] width 136 height 64
click at [694, 20] on button "View Live Page View with current Template Save Template to Library Schedule Pub…" at bounding box center [692, 15] width 20 height 20
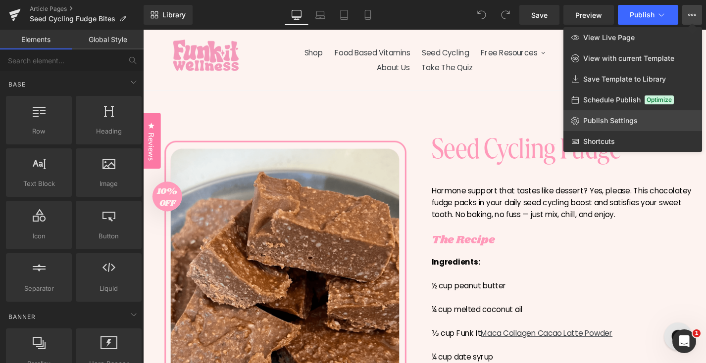
click at [628, 122] on span "Publish Settings" at bounding box center [610, 120] width 54 height 9
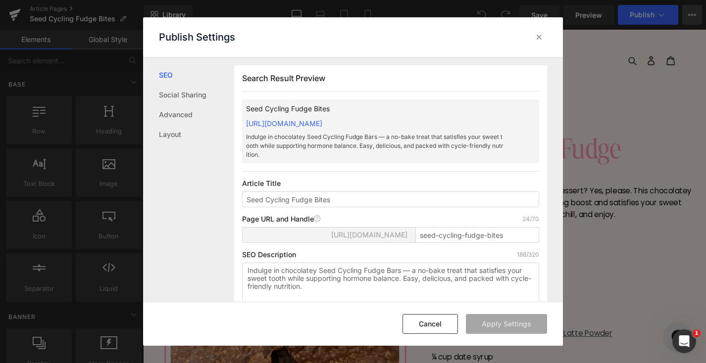
scroll to position [0, 0]
click at [189, 98] on link "Social Sharing" at bounding box center [196, 95] width 75 height 20
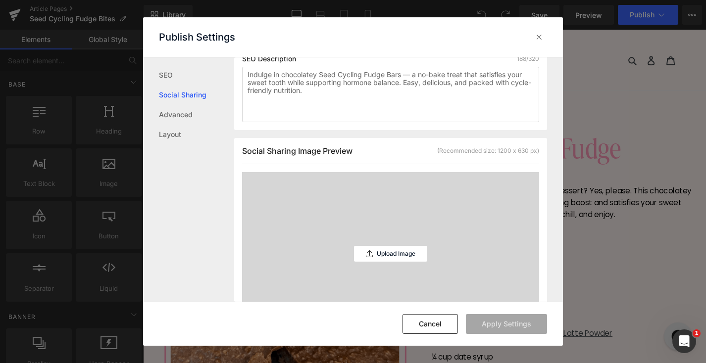
scroll to position [269, 0]
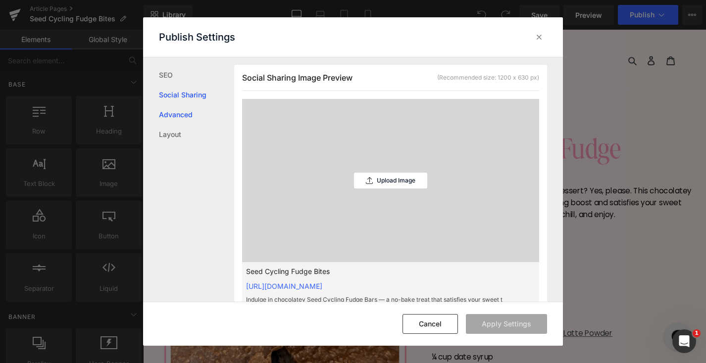
click at [189, 106] on link "Advanced" at bounding box center [196, 115] width 75 height 20
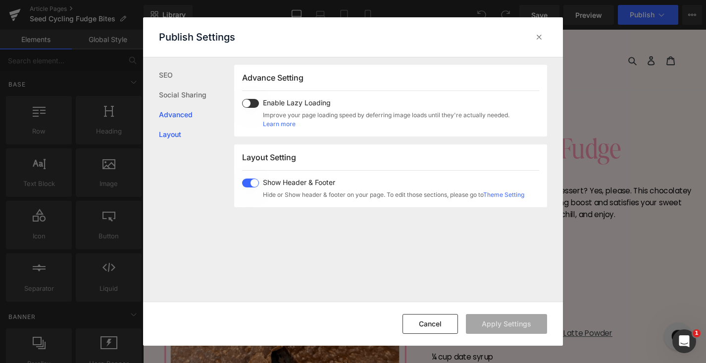
click at [175, 130] on link "Layout" at bounding box center [196, 135] width 75 height 20
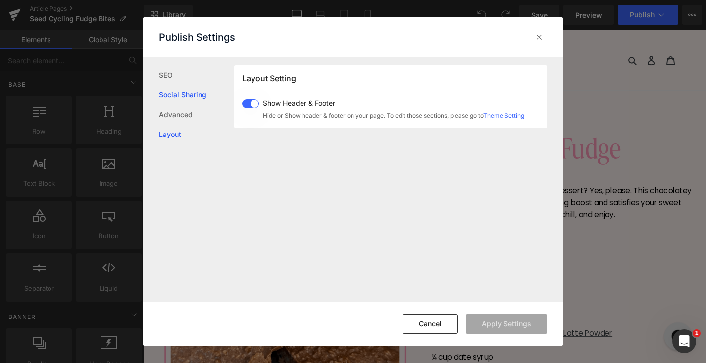
click at [187, 95] on link "Social Sharing" at bounding box center [196, 95] width 75 height 20
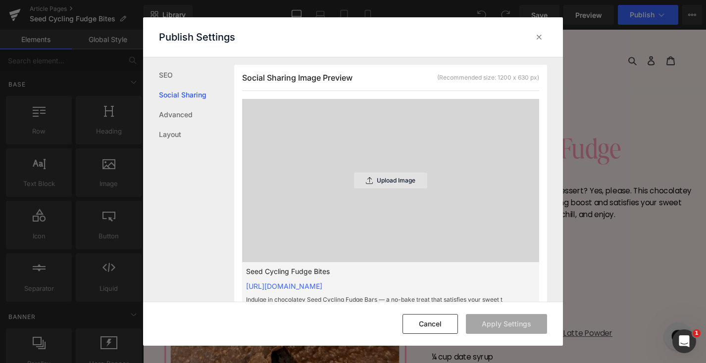
click at [392, 175] on div "Upload Image" at bounding box center [390, 181] width 73 height 16
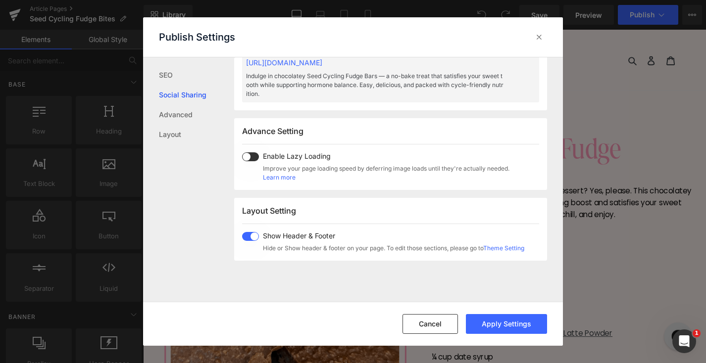
scroll to position [560, 0]
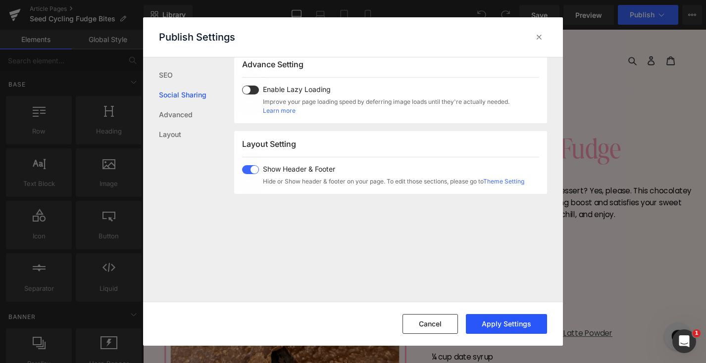
click at [511, 332] on button "Apply Settings" at bounding box center [506, 324] width 81 height 20
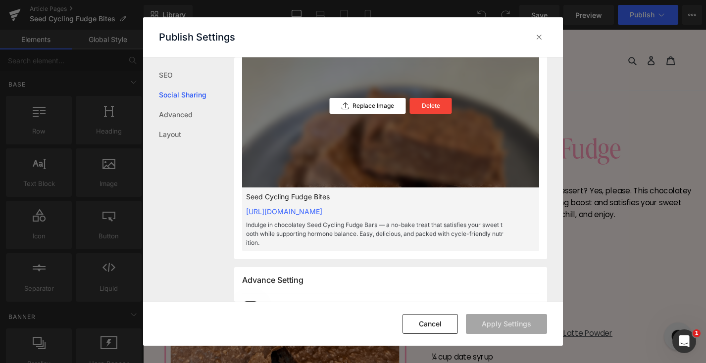
scroll to position [357, 0]
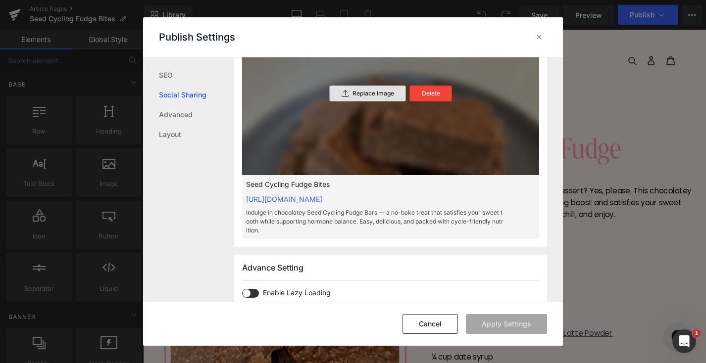
click at [383, 95] on p "Replace Image" at bounding box center [374, 93] width 42 height 7
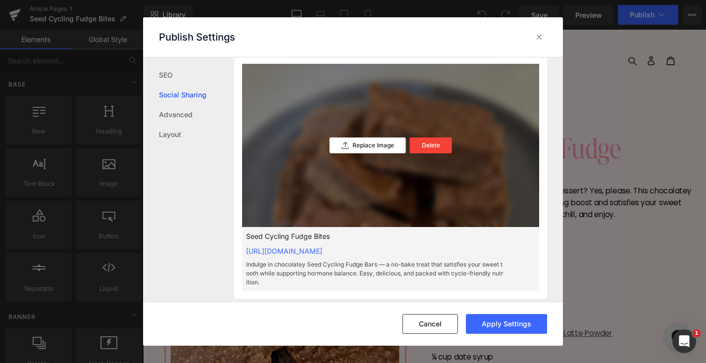
scroll to position [234, 0]
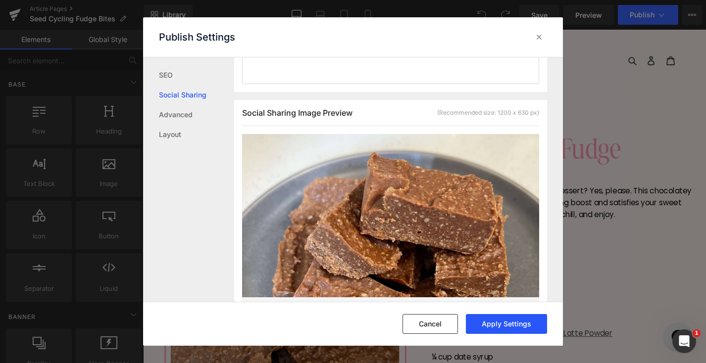
click at [508, 317] on button "Apply Settings" at bounding box center [506, 324] width 81 height 20
